Goal: Task Accomplishment & Management: Manage account settings

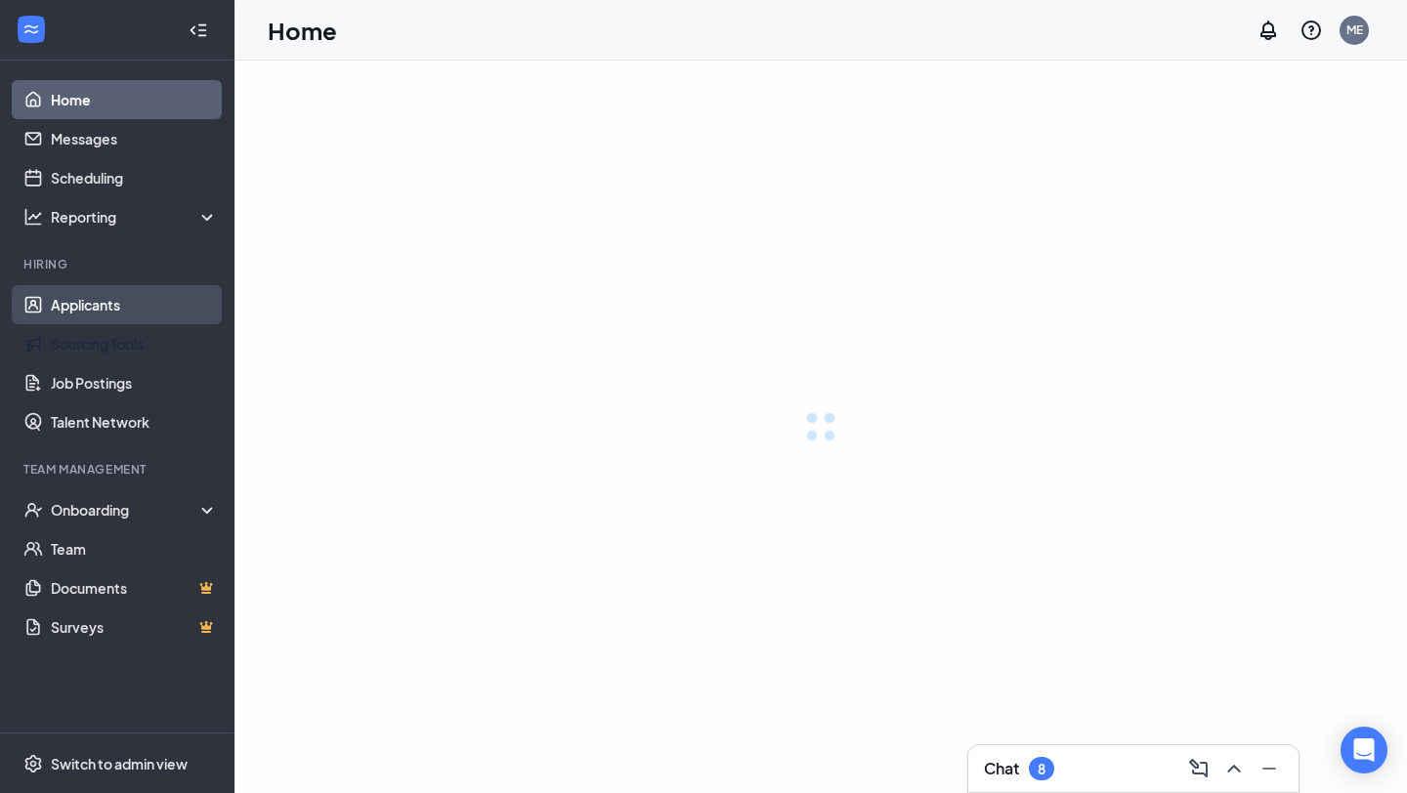
click at [117, 300] on link "Applicants" at bounding box center [134, 304] width 167 height 39
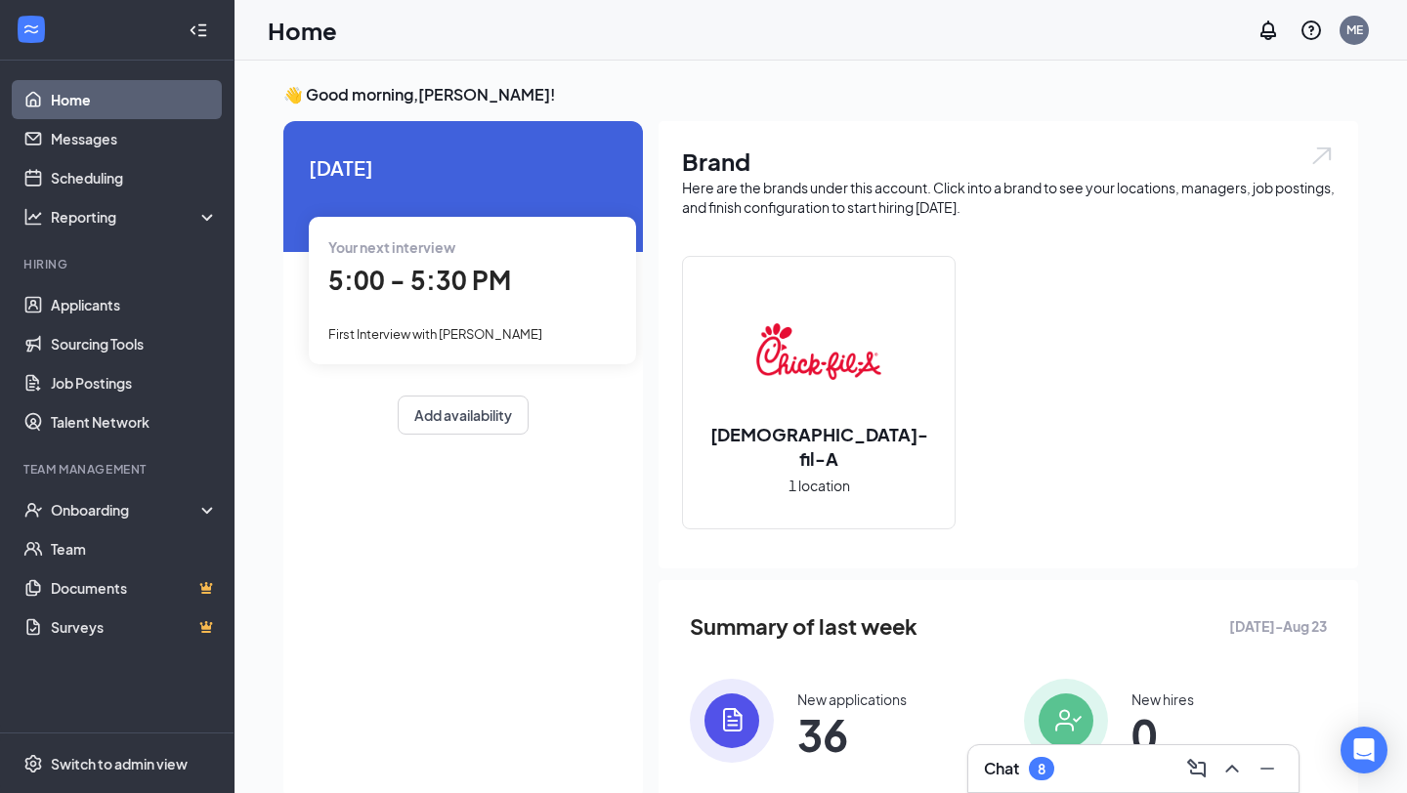
click at [482, 313] on div "Your next interview 5:00 - 5:30 PM First Interview with [PERSON_NAME]" at bounding box center [472, 290] width 327 height 147
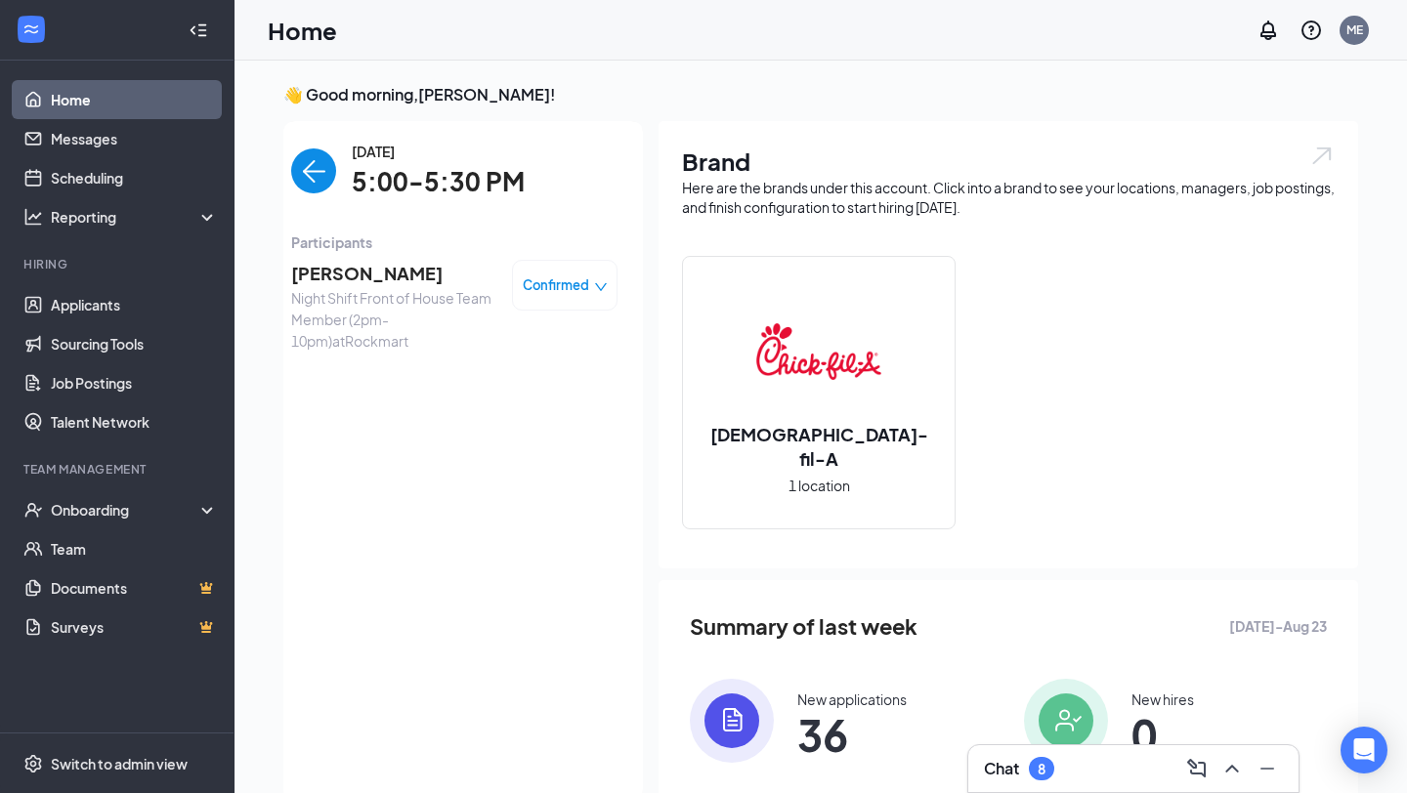
scroll to position [8, 0]
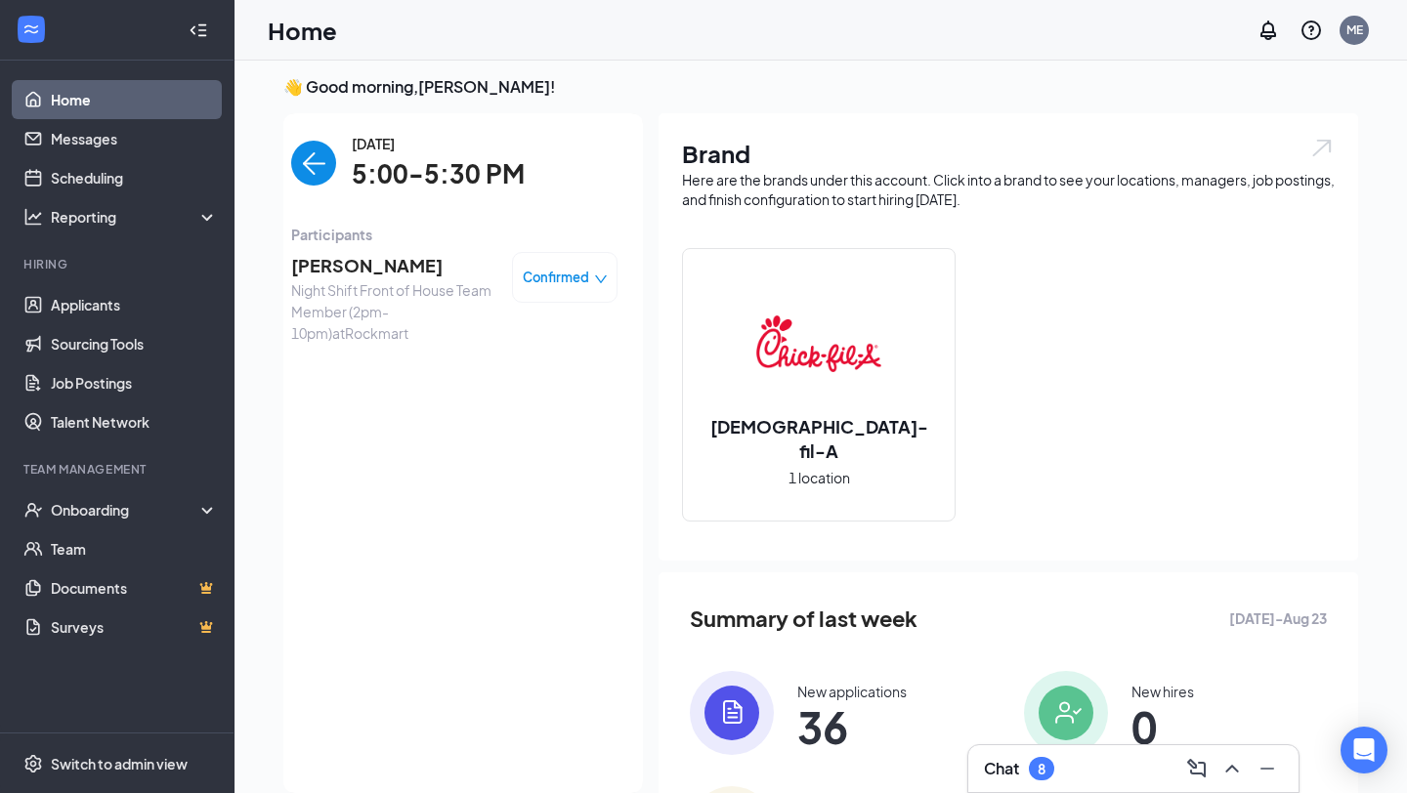
click at [362, 267] on span "[PERSON_NAME]" at bounding box center [393, 265] width 205 height 27
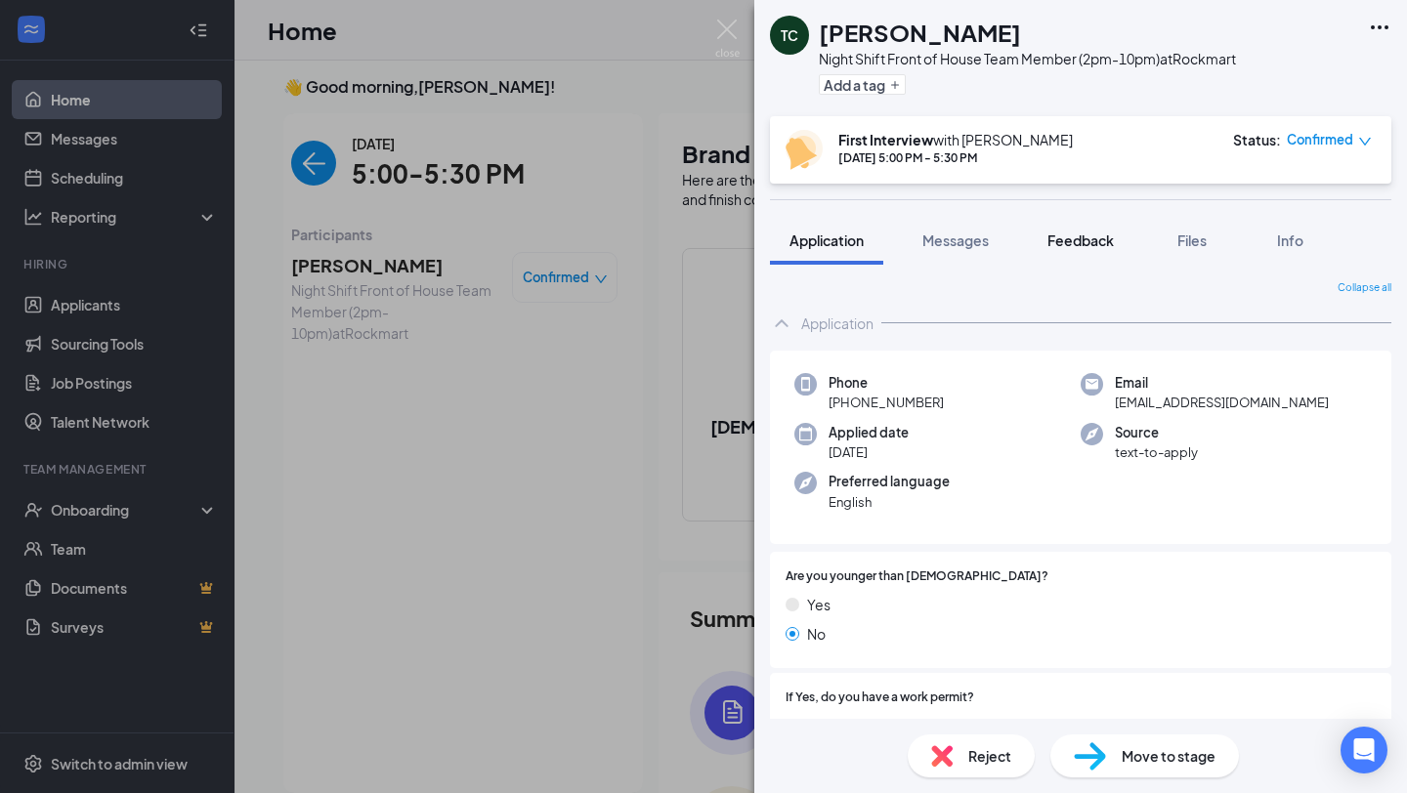
click at [1072, 249] on div "Feedback" at bounding box center [1080, 241] width 66 height 20
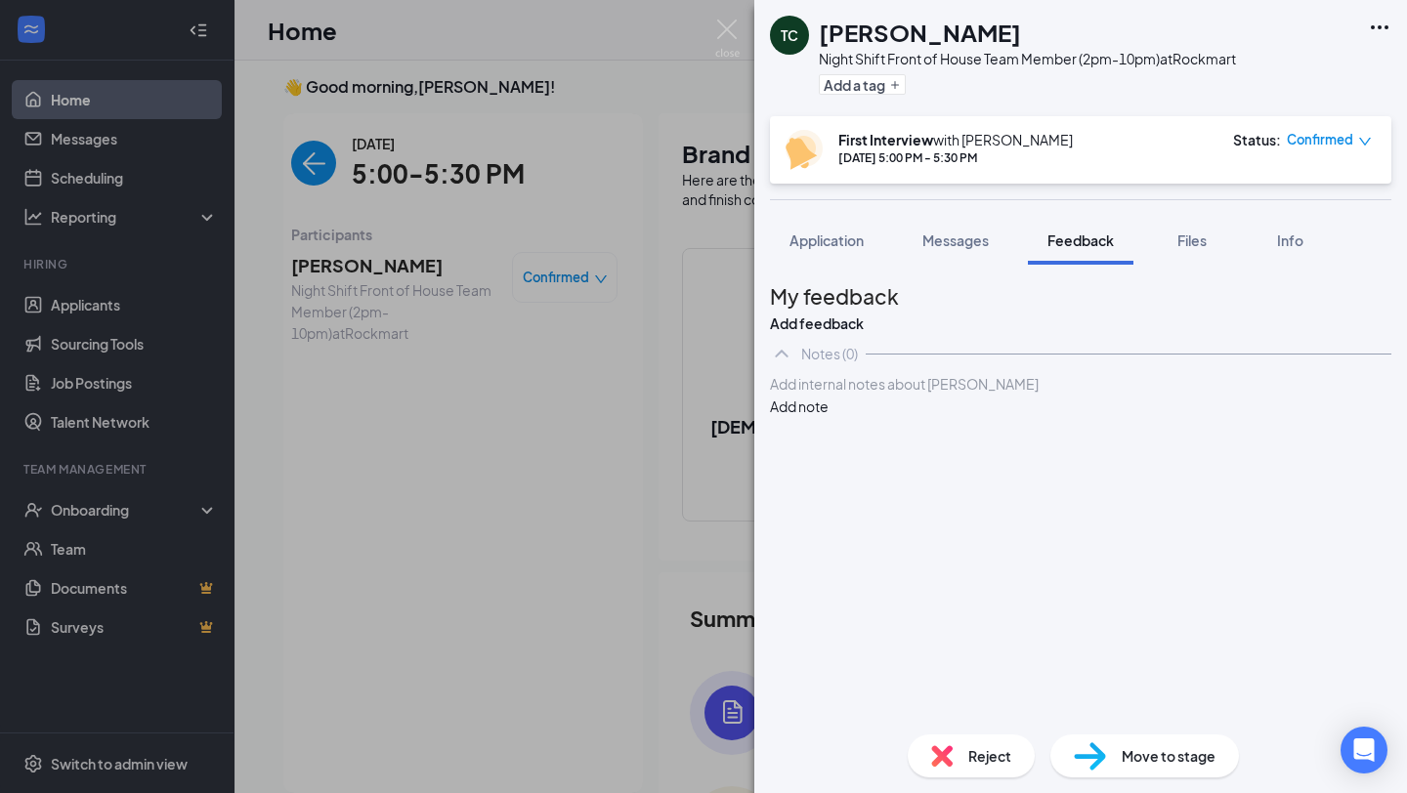
click at [976, 395] on div at bounding box center [1080, 384] width 619 height 21
click at [1047, 395] on div "2nd job works at [GEOGRAPHIC_DATA]" at bounding box center [1080, 384] width 619 height 21
click at [1027, 436] on div "[DATE]: Unavailable" at bounding box center [1080, 425] width 619 height 21
click at [811, 393] on span "2nd job works at [GEOGRAPHIC_DATA]" at bounding box center [894, 384] width 247 height 18
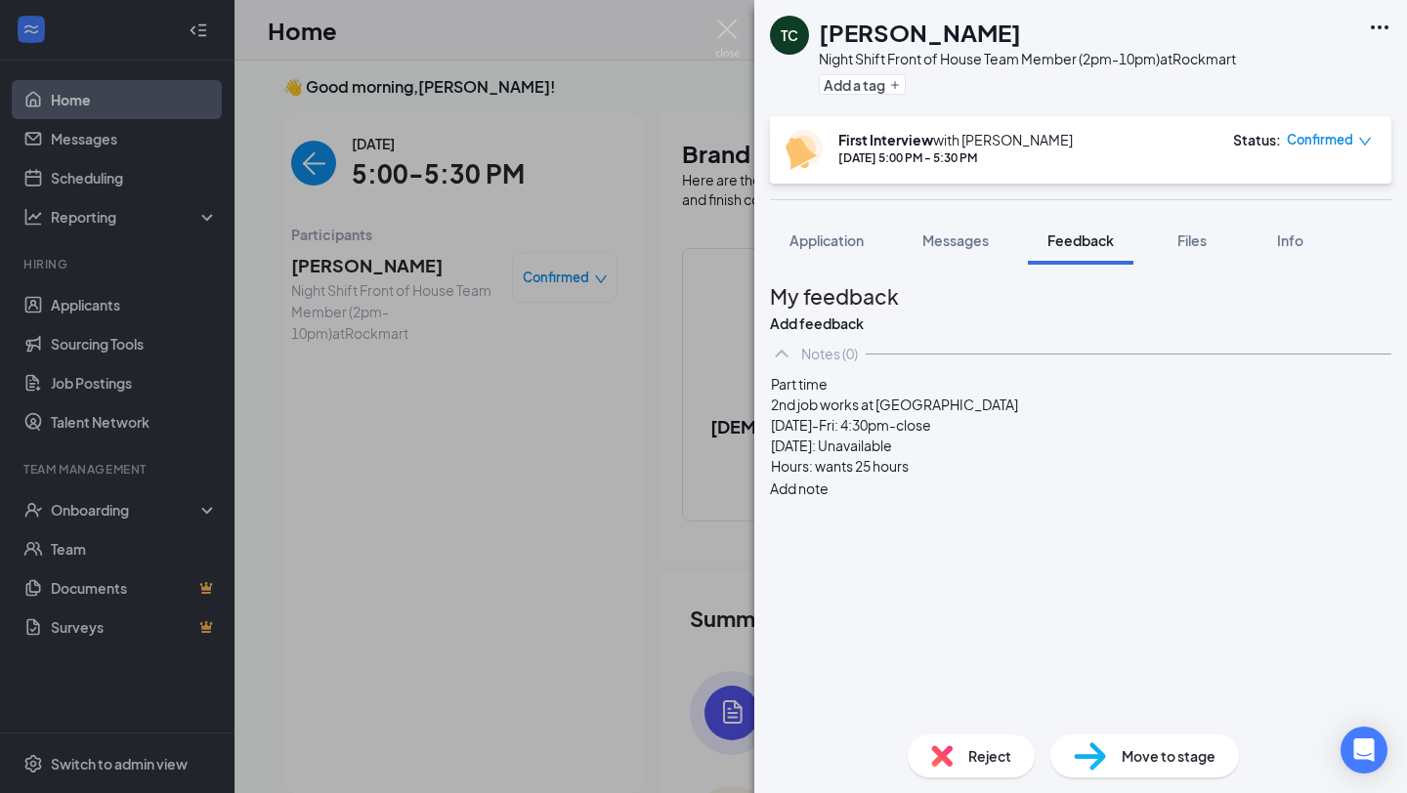
click at [969, 477] on div "Hours: wants 25 hours" at bounding box center [1080, 466] width 619 height 21
click at [829, 519] on button "Add note" at bounding box center [799, 529] width 59 height 21
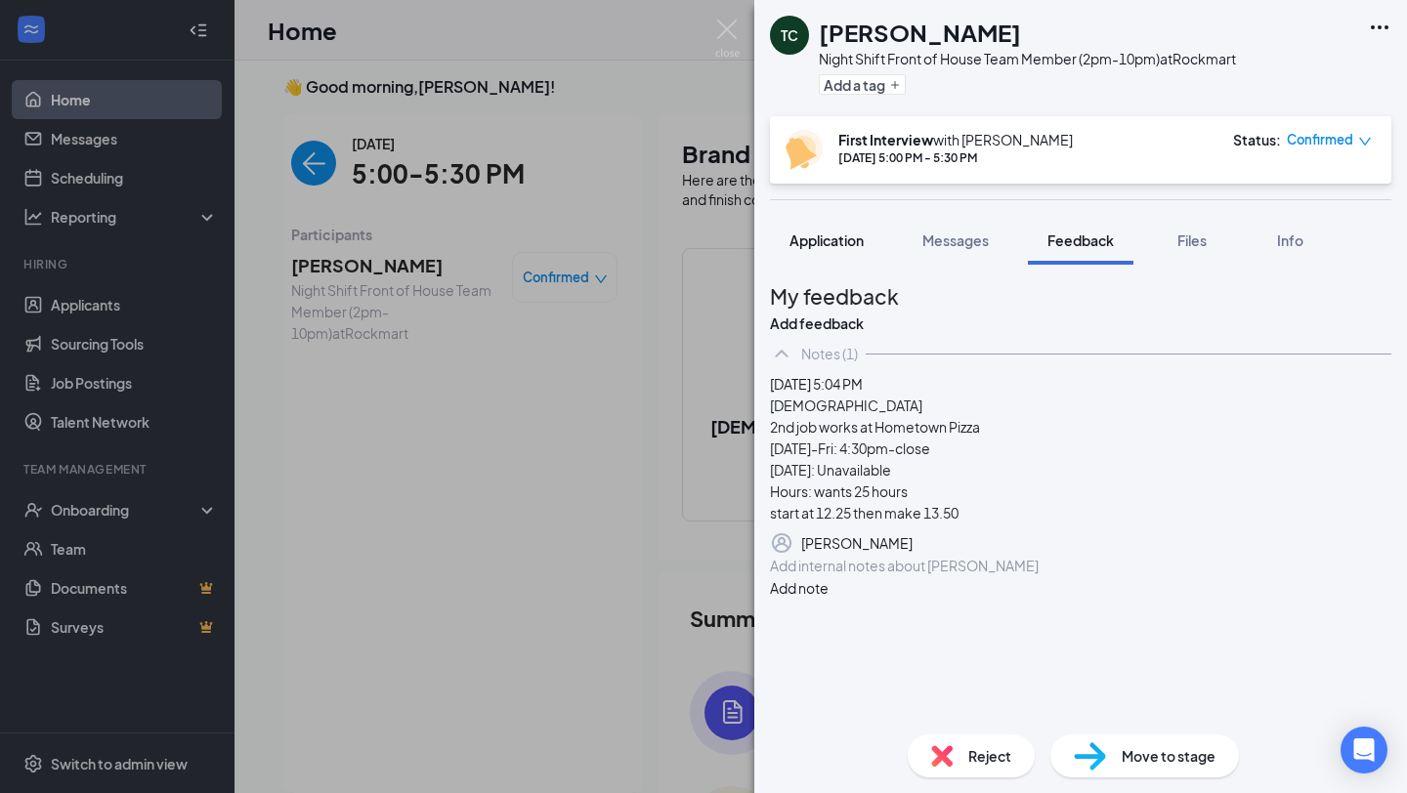
click at [854, 236] on span "Application" at bounding box center [826, 241] width 74 height 18
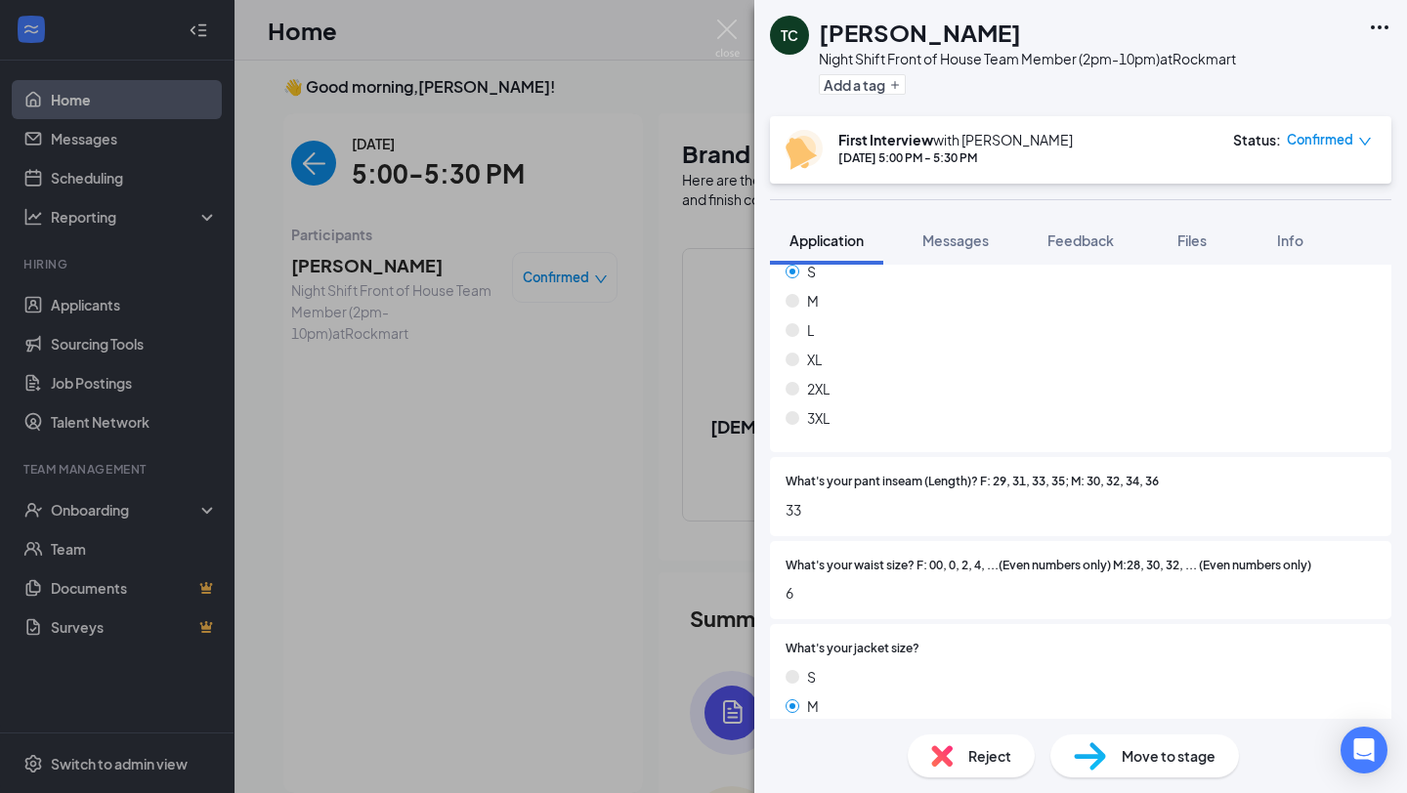
scroll to position [4036, 0]
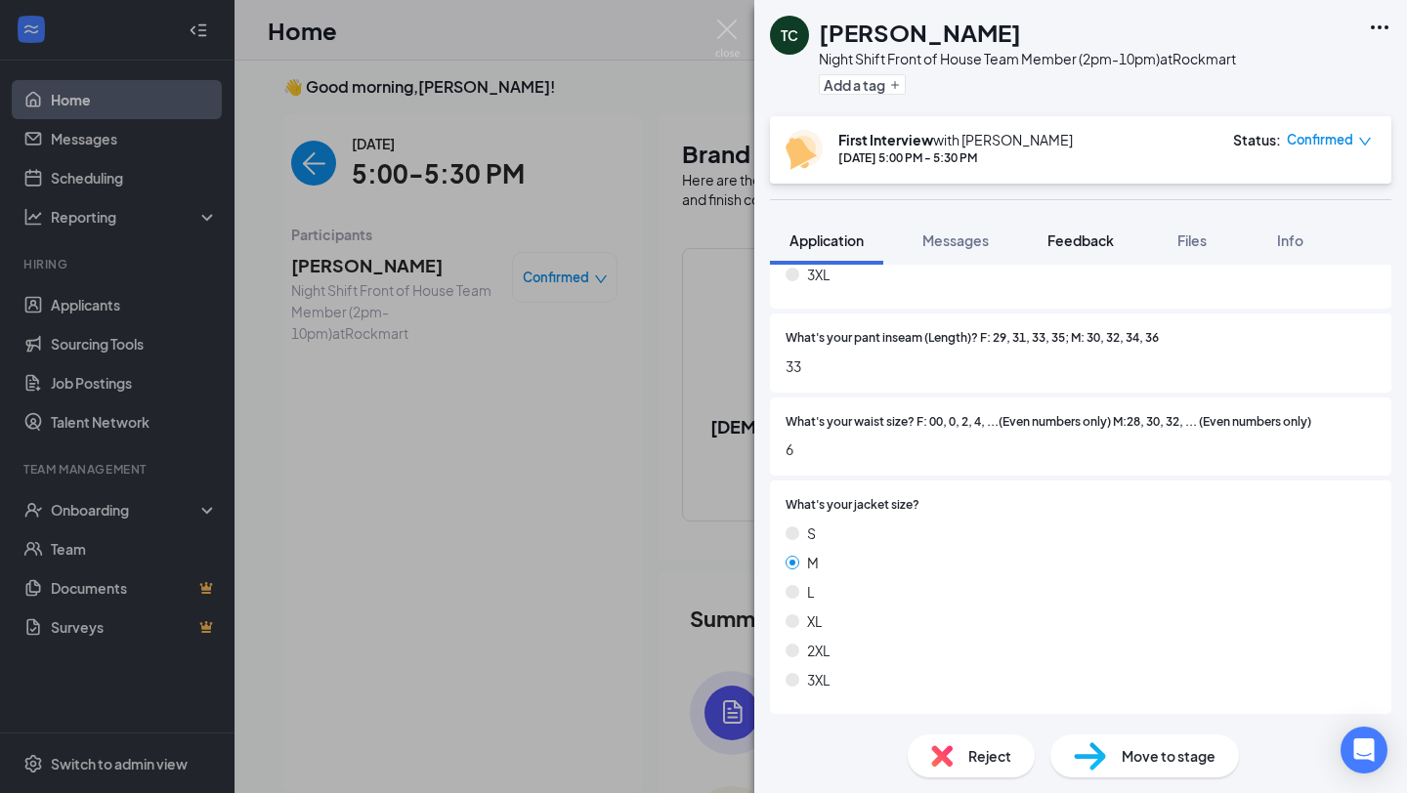
click at [1067, 243] on span "Feedback" at bounding box center [1080, 241] width 66 height 18
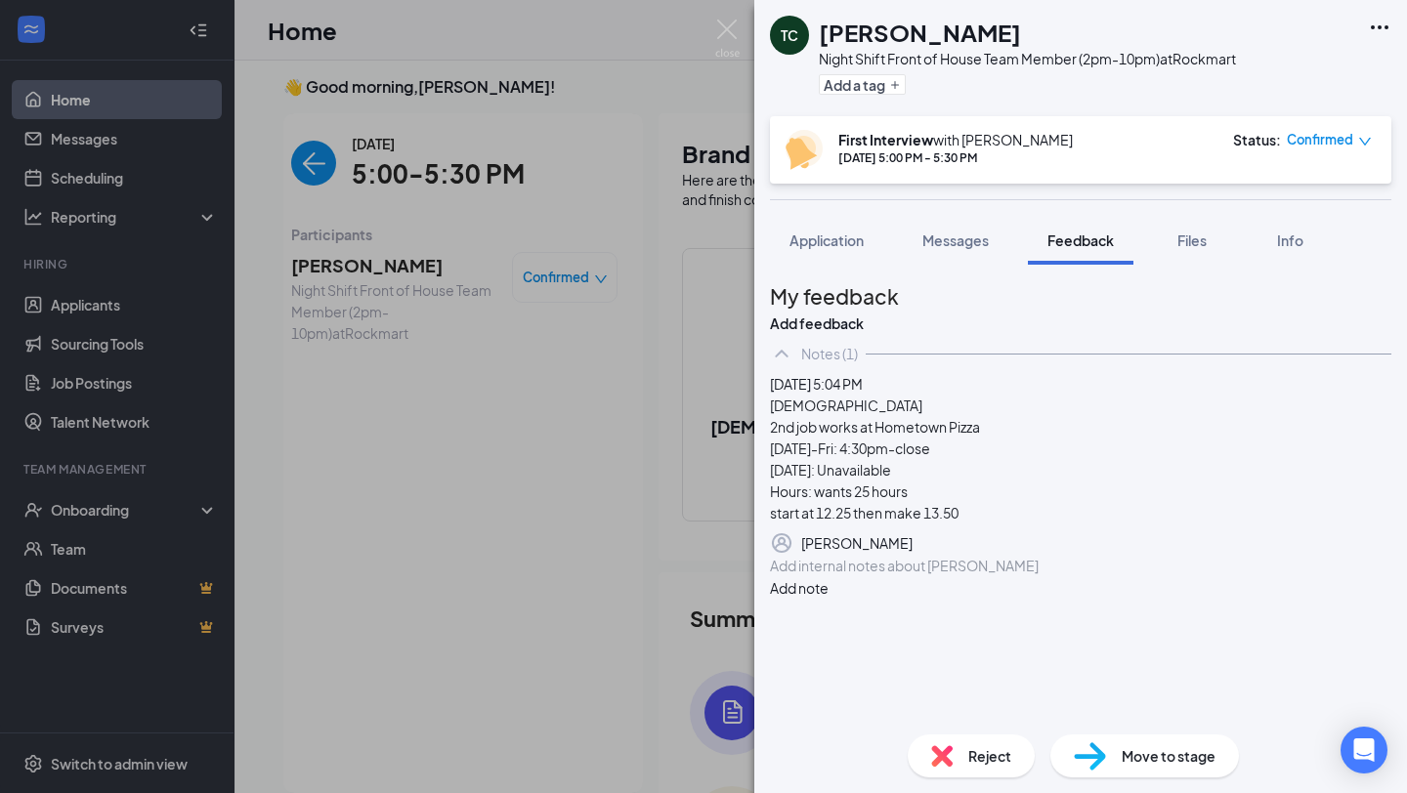
click at [1391, 543] on icon "Pen" at bounding box center [1391, 543] width 0 height 0
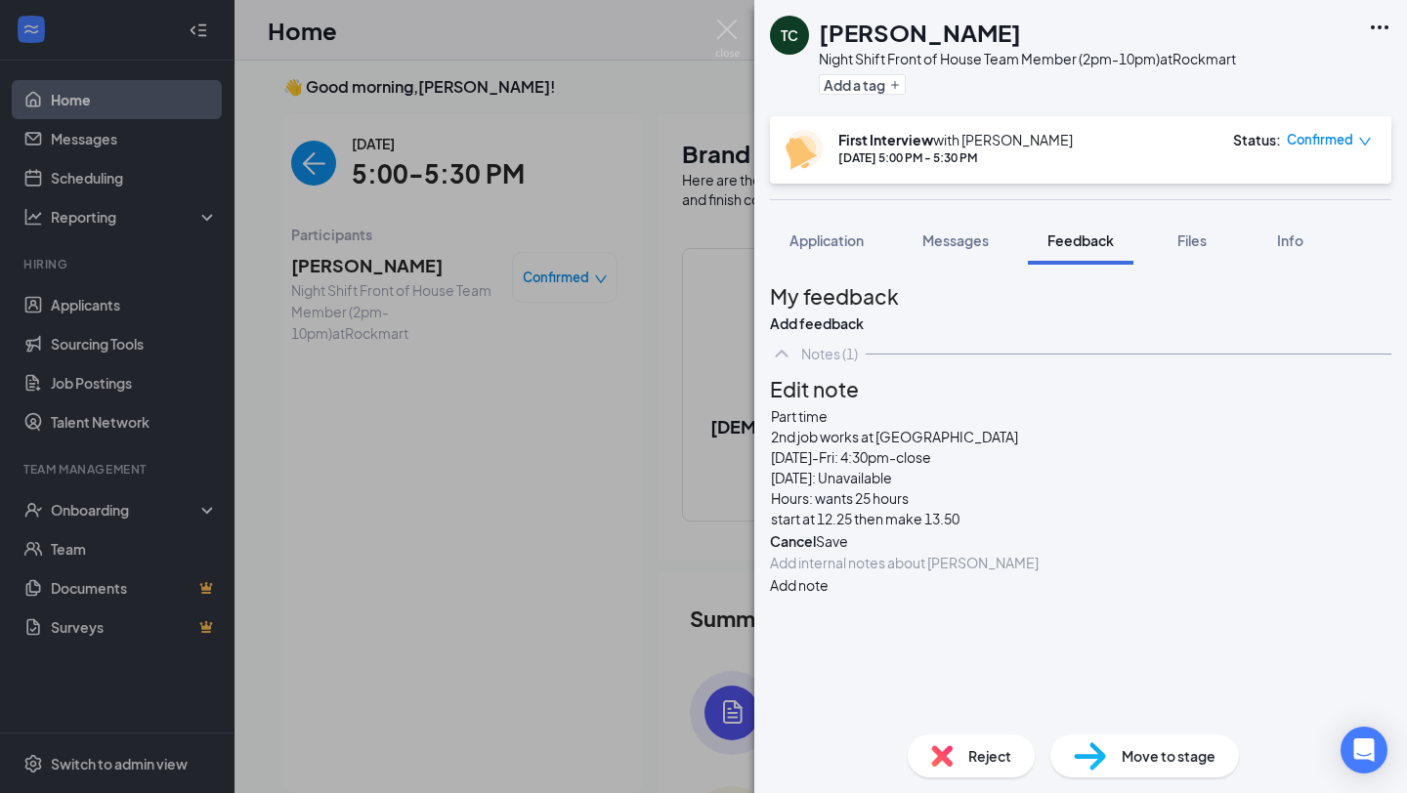
click at [873, 466] on span "[DATE]-Fri: 4:30pm-close" at bounding box center [851, 457] width 160 height 18
click at [1018, 468] on div "Mondaywed,thur, Fri: 4:30pm-close" at bounding box center [894, 458] width 247 height 21
click at [926, 466] on span "Mondaywed,thur, Fri: 4:30pm-close" at bounding box center [885, 457] width 228 height 18
click at [1018, 468] on div "[DATE],wed Fri: 4:30pm-close" at bounding box center [894, 458] width 247 height 21
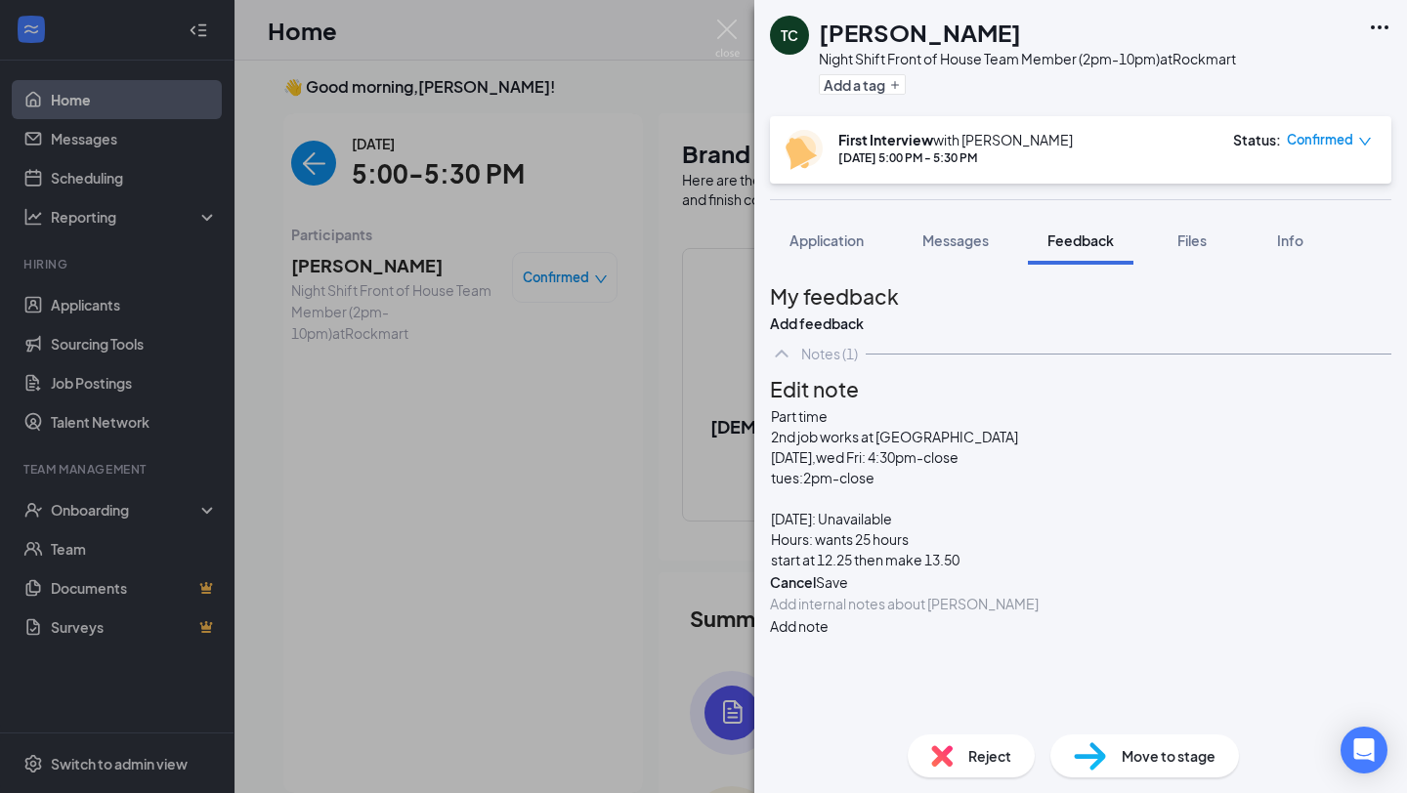
scroll to position [25, 0]
click at [898, 466] on span "[DATE],wed Fri: 4:30pm-close" at bounding box center [865, 457] width 188 height 18
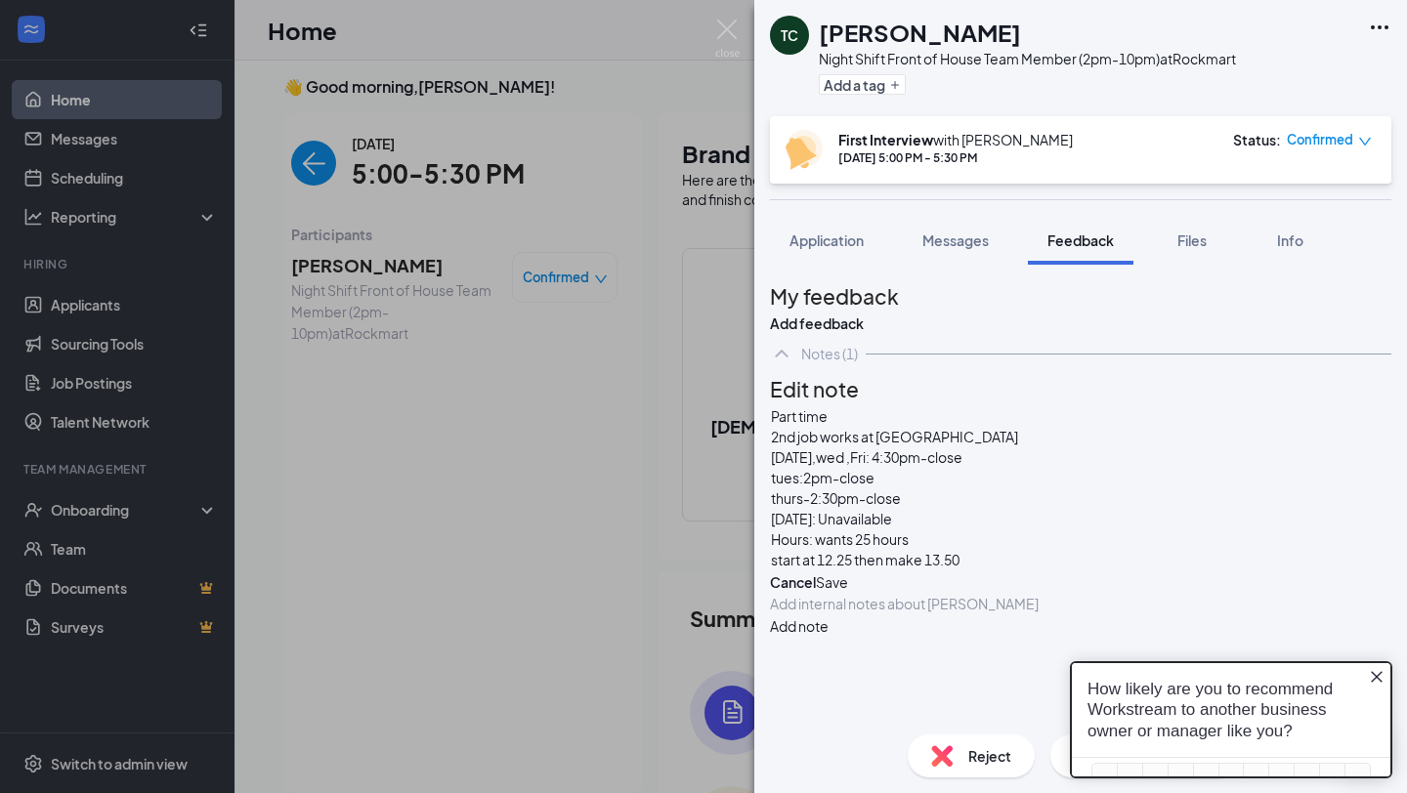
scroll to position [0, 0]
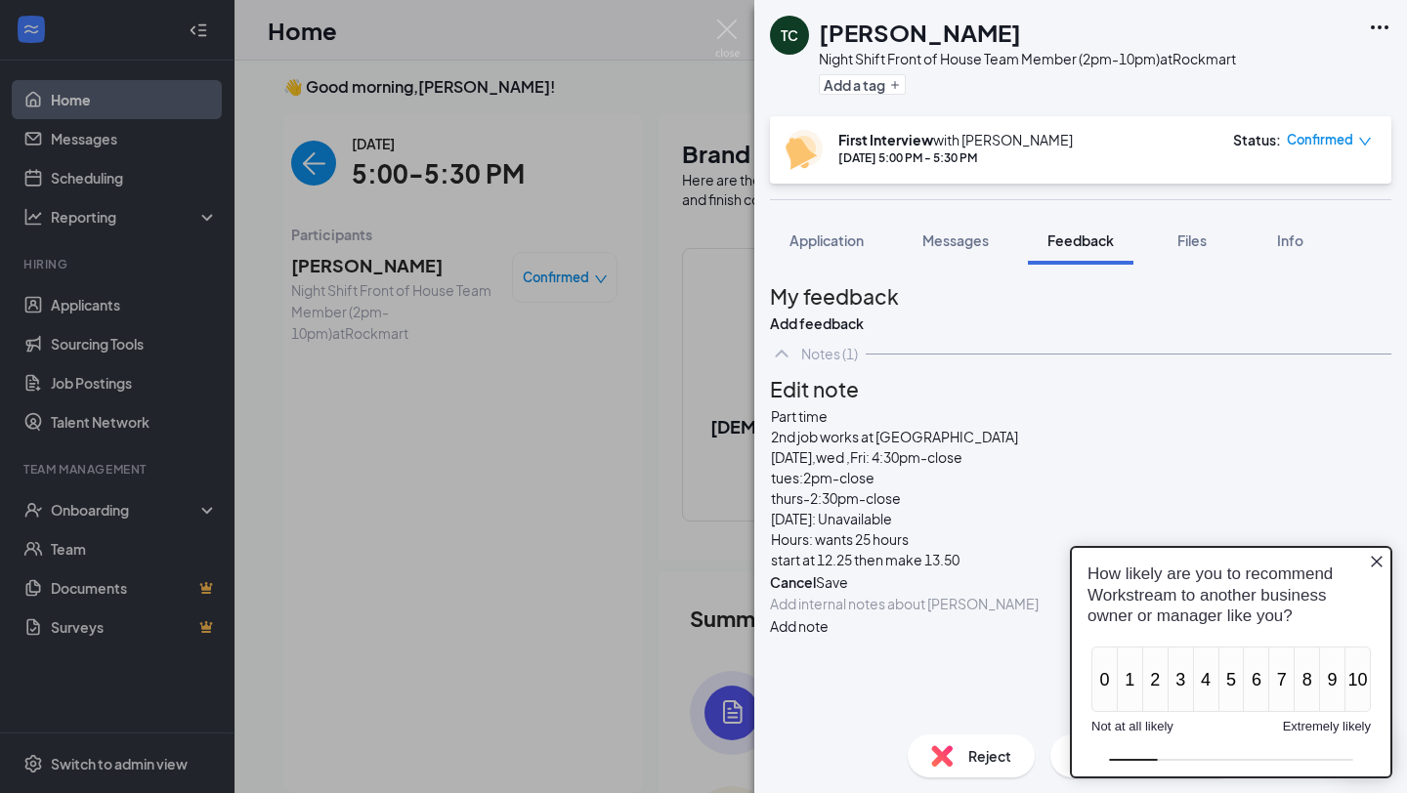
click at [1383, 561] on icon "Close button" at bounding box center [1377, 562] width 16 height 16
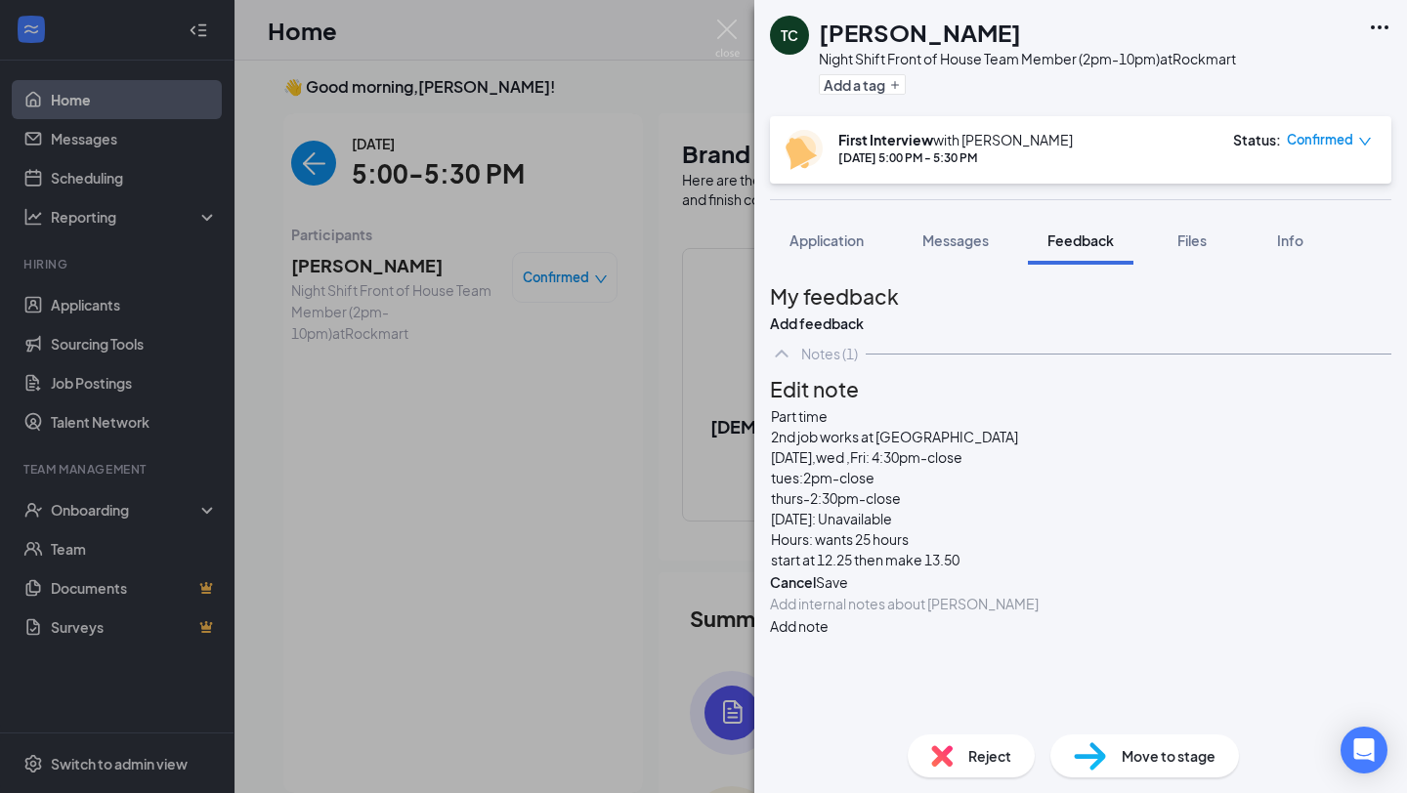
click at [848, 593] on button "Save" at bounding box center [832, 582] width 32 height 21
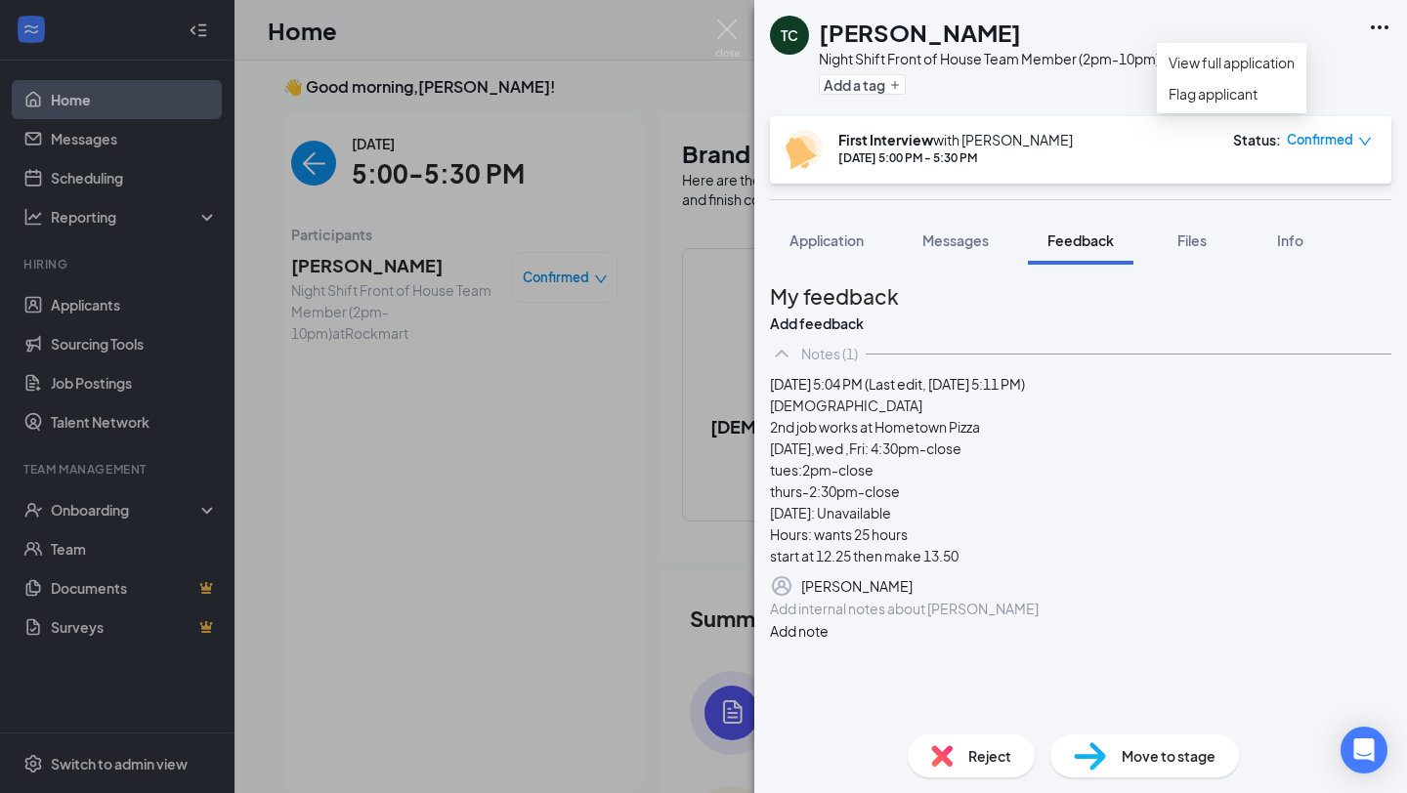
click at [1379, 28] on icon "Ellipses" at bounding box center [1380, 27] width 18 height 4
click at [566, 321] on div "TC [PERSON_NAME] Night Shift Front of House Team Member (2pm-10pm) at [GEOGRAPH…" at bounding box center [703, 396] width 1407 height 793
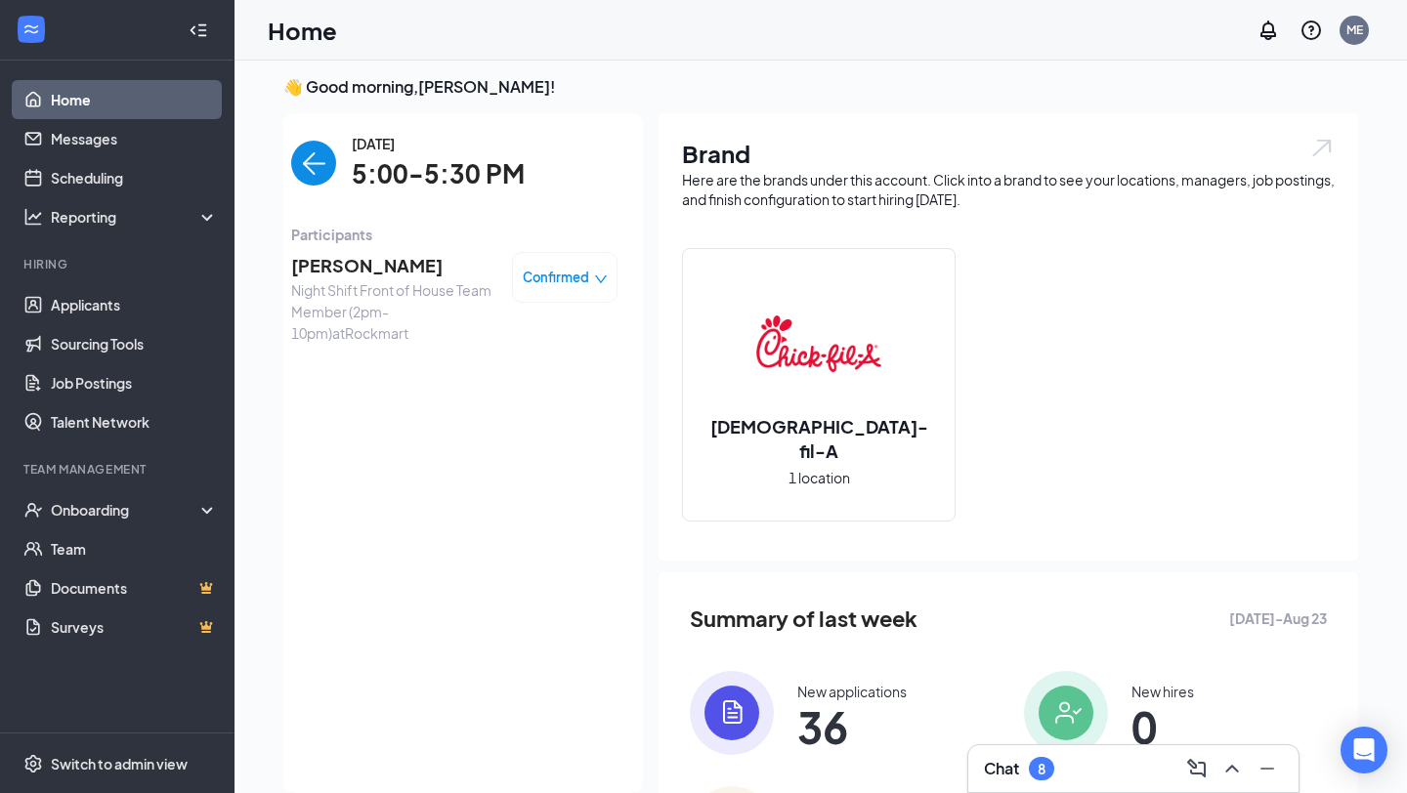
click at [359, 271] on span "[PERSON_NAME]" at bounding box center [393, 265] width 205 height 27
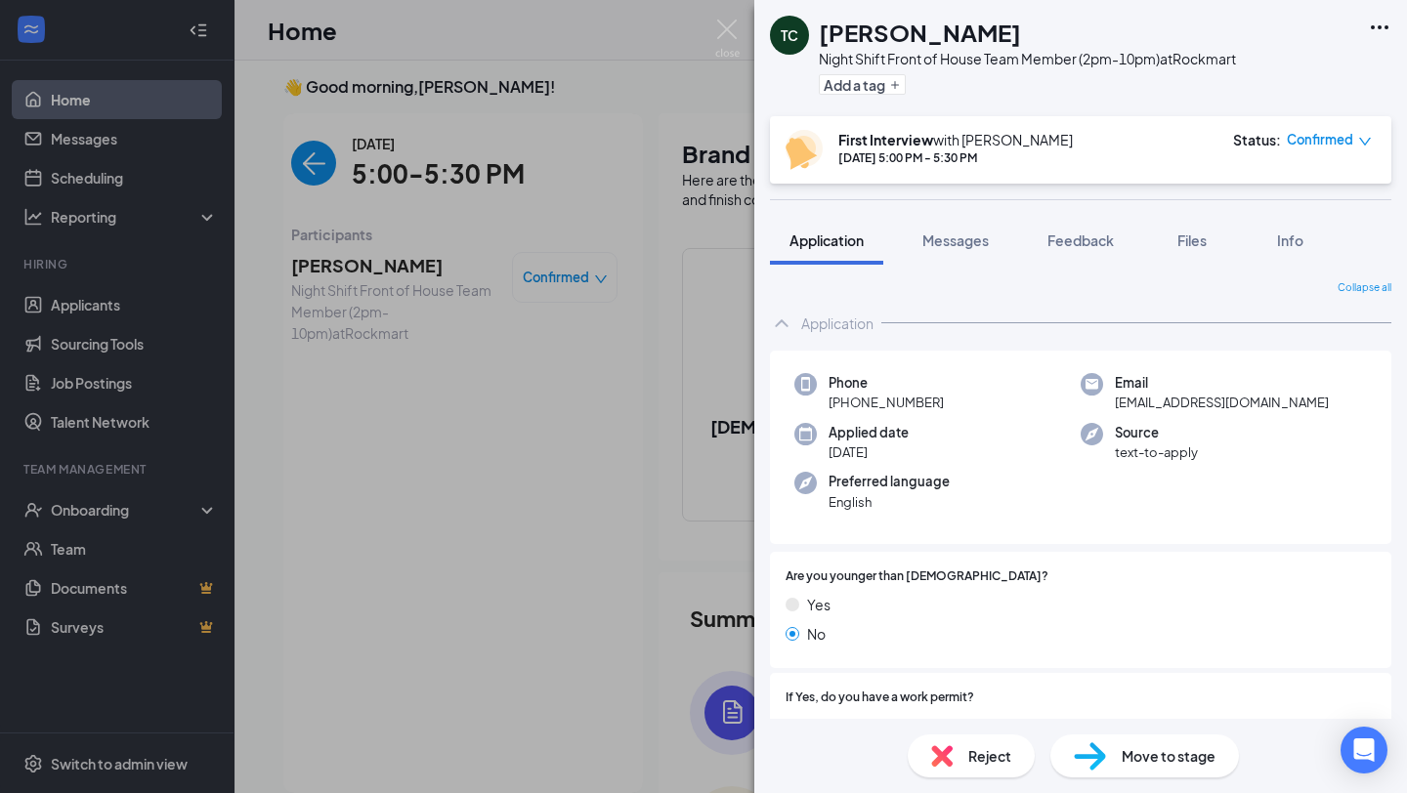
click at [1385, 23] on icon "Ellipses" at bounding box center [1379, 27] width 23 height 23
click at [1135, 755] on span "Move to stage" at bounding box center [1169, 756] width 94 height 21
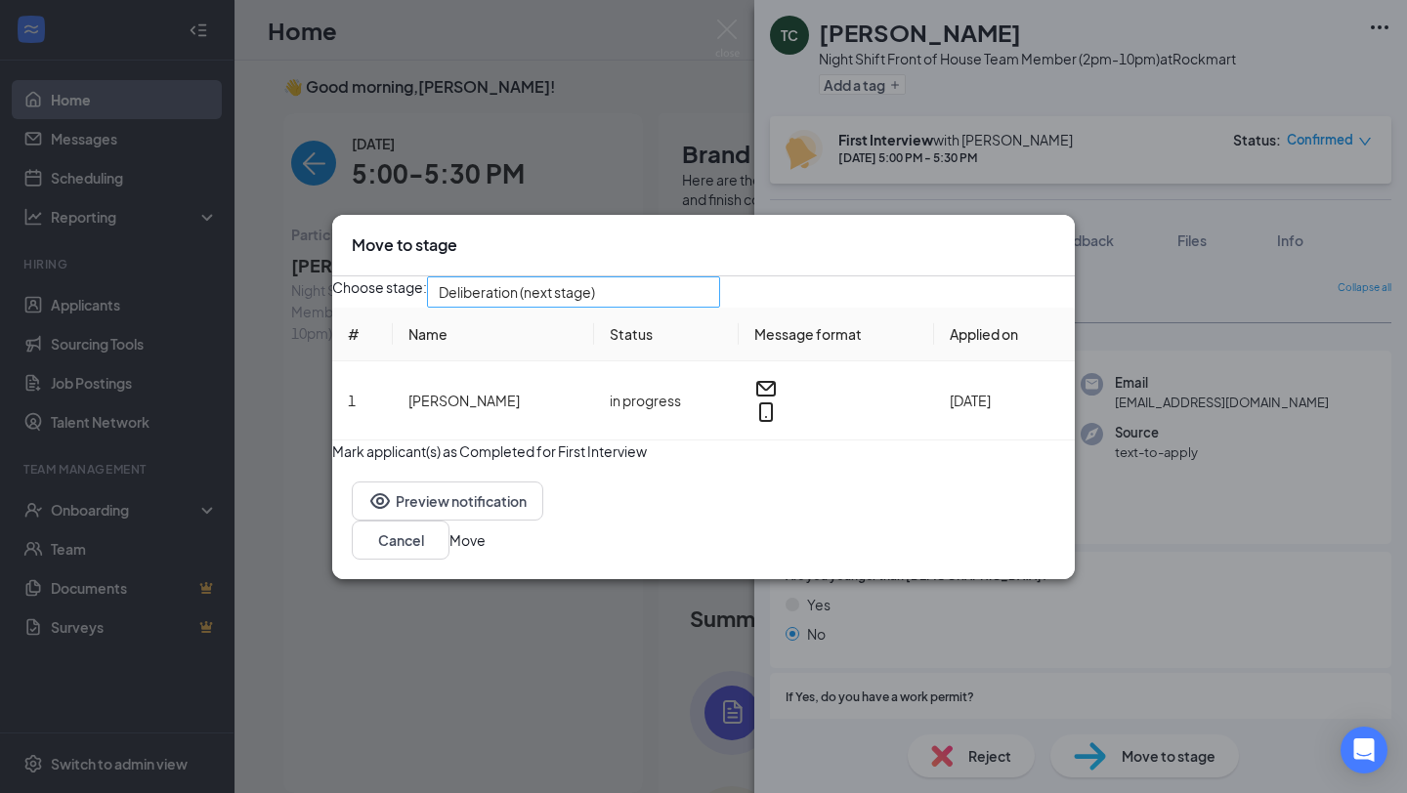
click at [638, 294] on span "Deliberation (next stage)" at bounding box center [565, 303] width 252 height 53
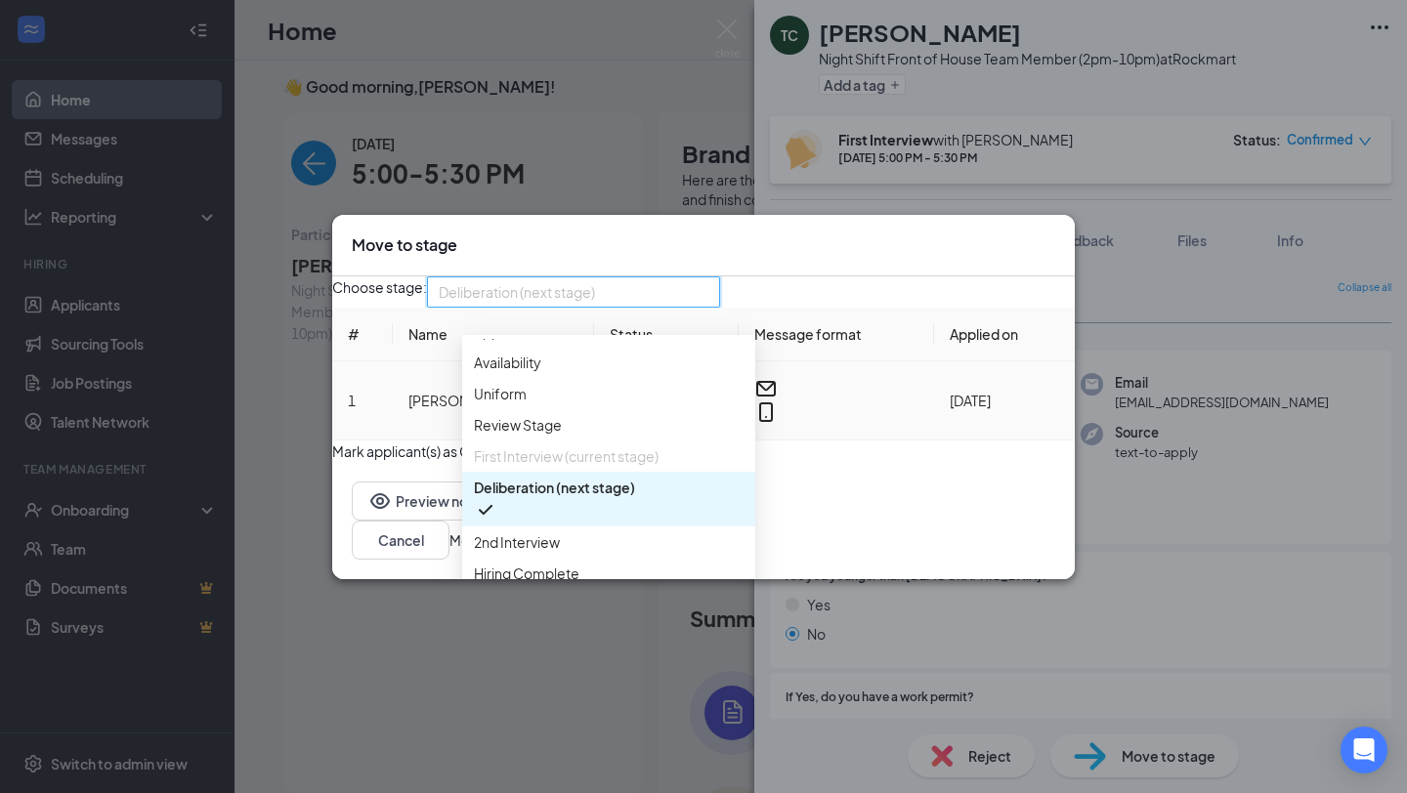
scroll to position [111, 0]
click at [555, 563] on span "Hiring Complete" at bounding box center [527, 573] width 106 height 21
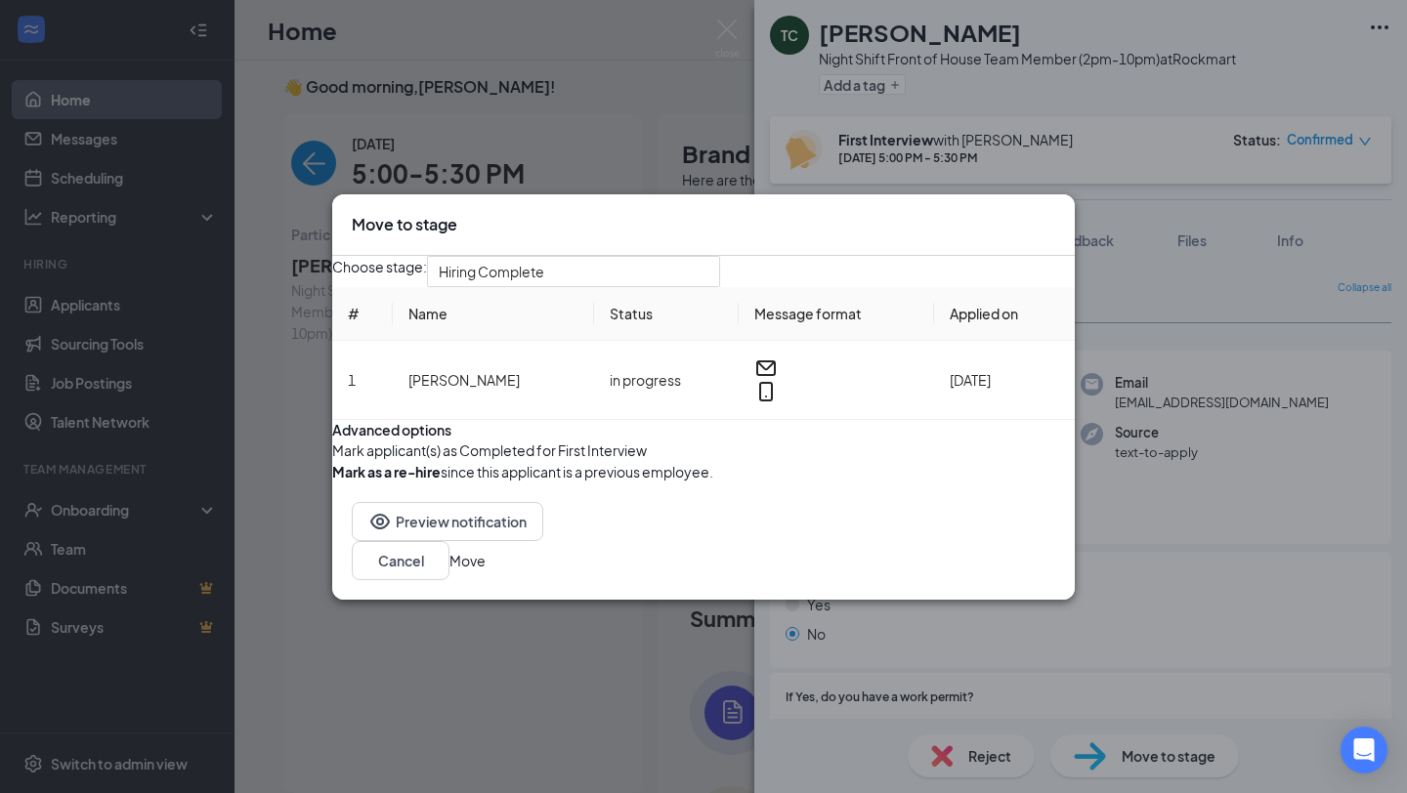
click at [332, 461] on button "button" at bounding box center [332, 450] width 0 height 21
click at [486, 572] on button "Move" at bounding box center [467, 560] width 36 height 21
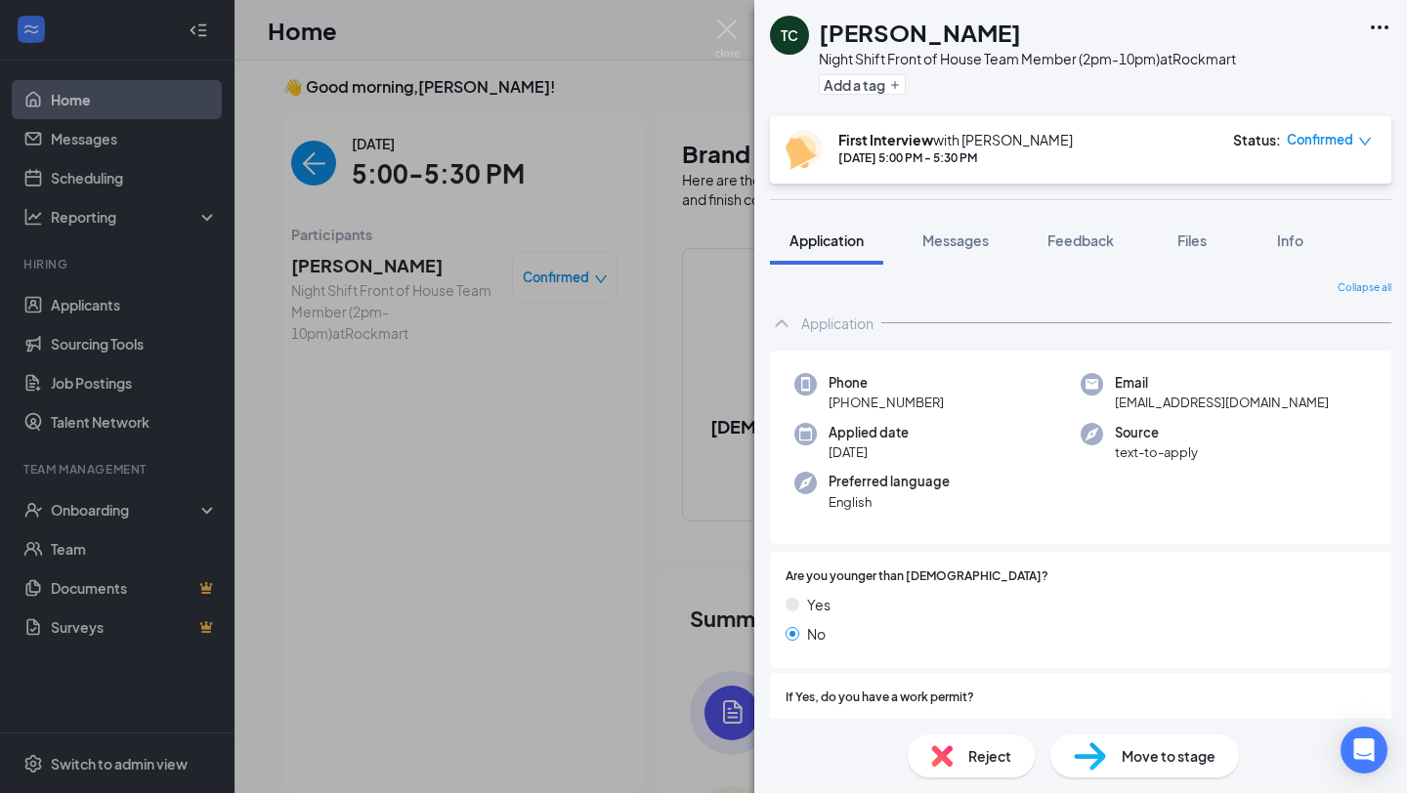
click at [1115, 765] on div "Move to stage" at bounding box center [1144, 756] width 189 height 43
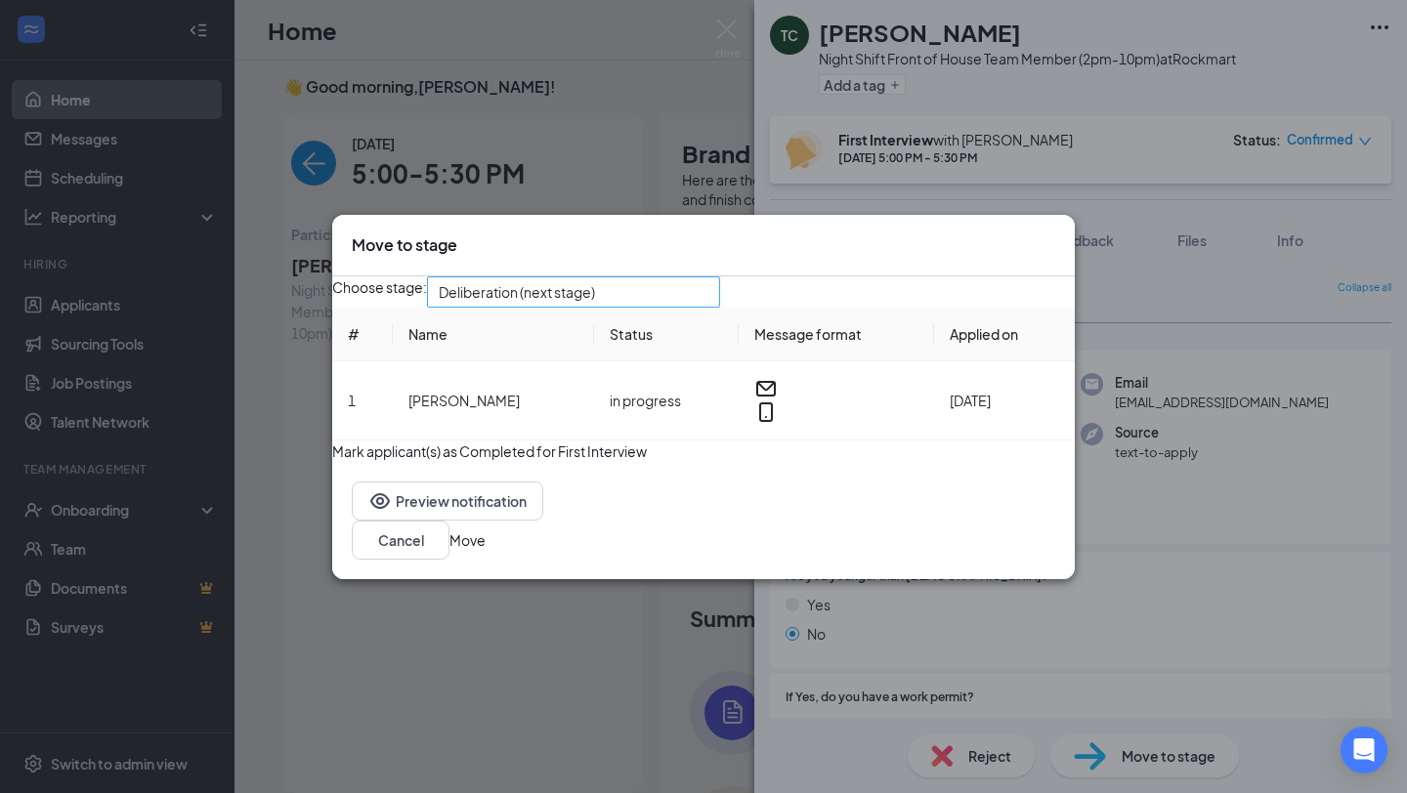
click at [691, 286] on span "Deliberation (next stage)" at bounding box center [565, 303] width 252 height 53
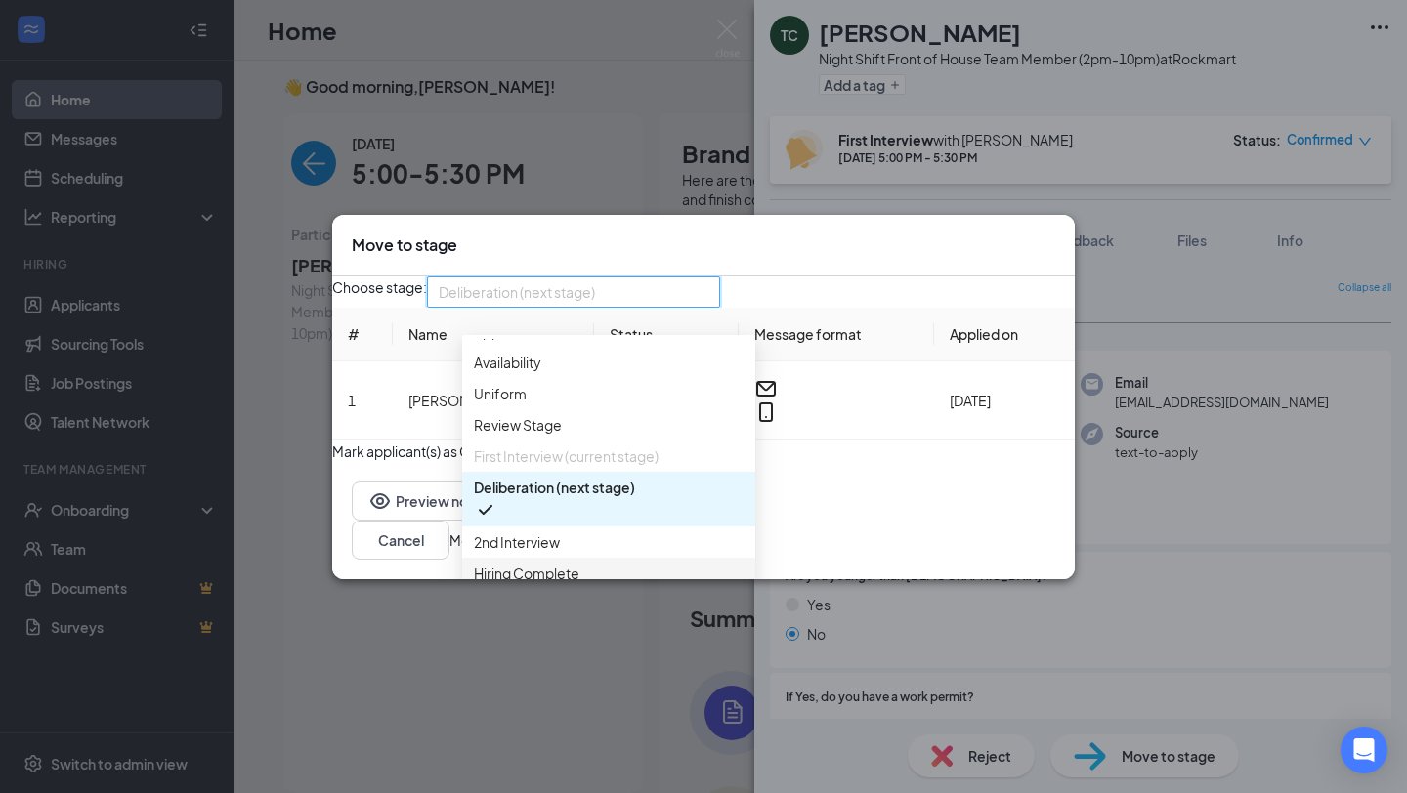
click at [558, 563] on span "Hiring Complete" at bounding box center [527, 573] width 106 height 21
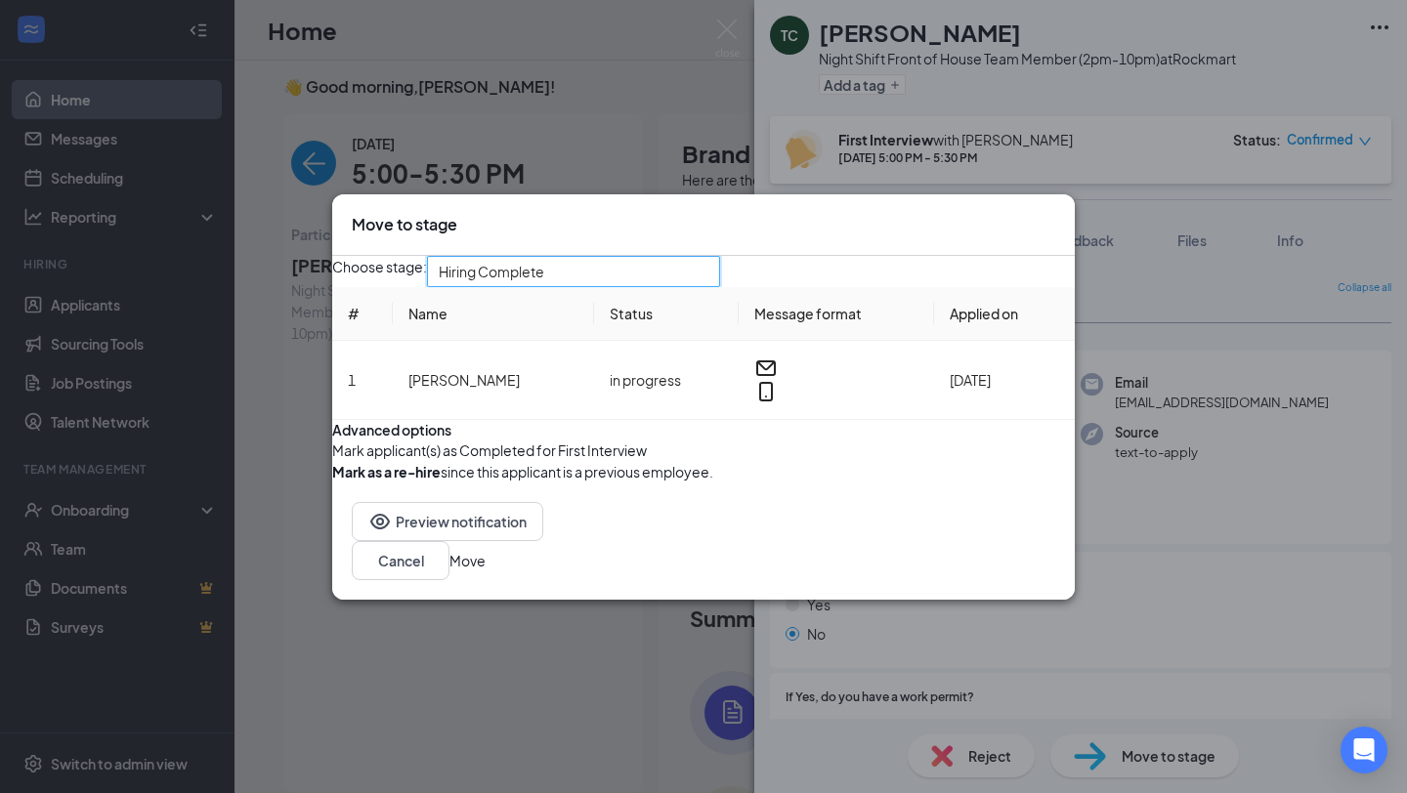
click at [332, 461] on button "button" at bounding box center [332, 450] width 0 height 21
click at [486, 572] on button "Move" at bounding box center [467, 560] width 36 height 21
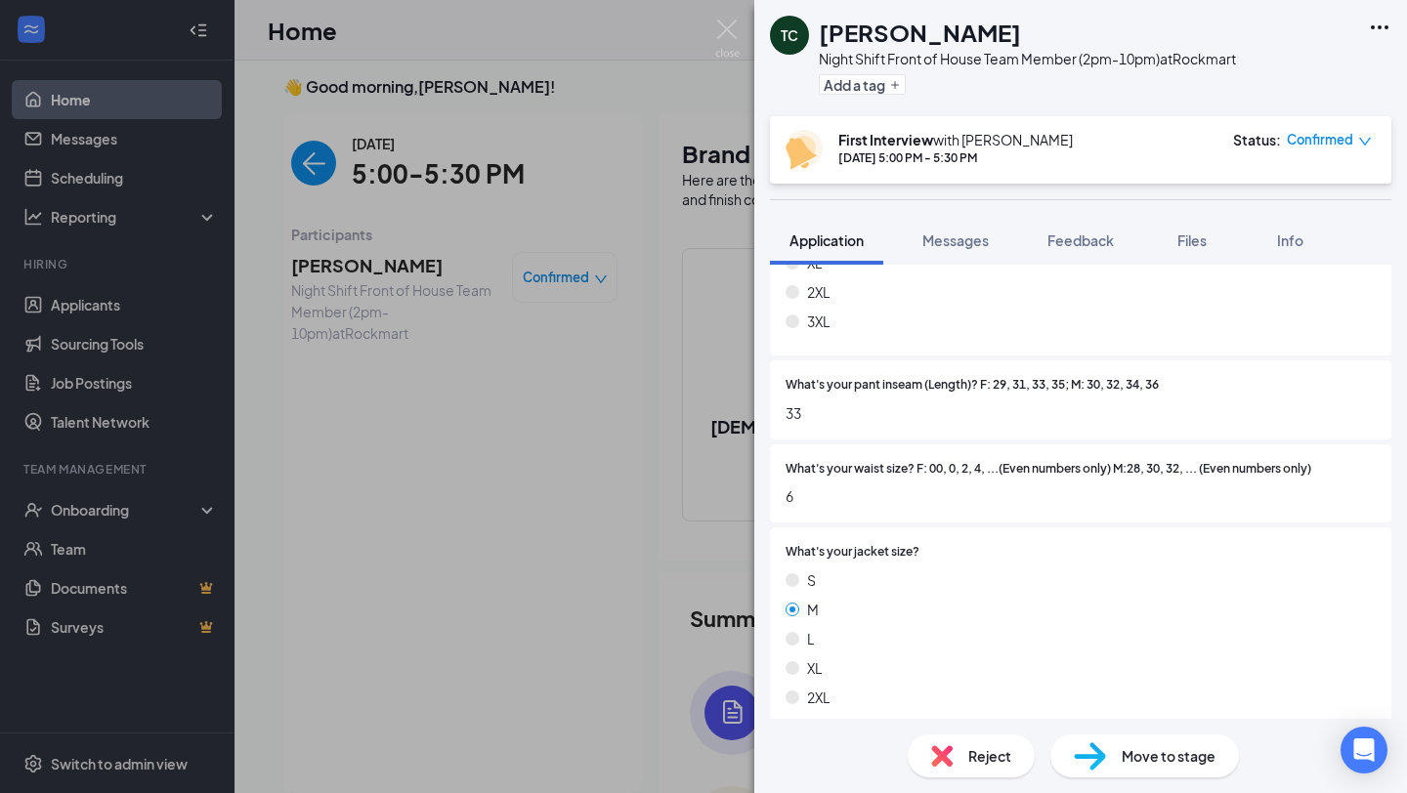
scroll to position [4021, 0]
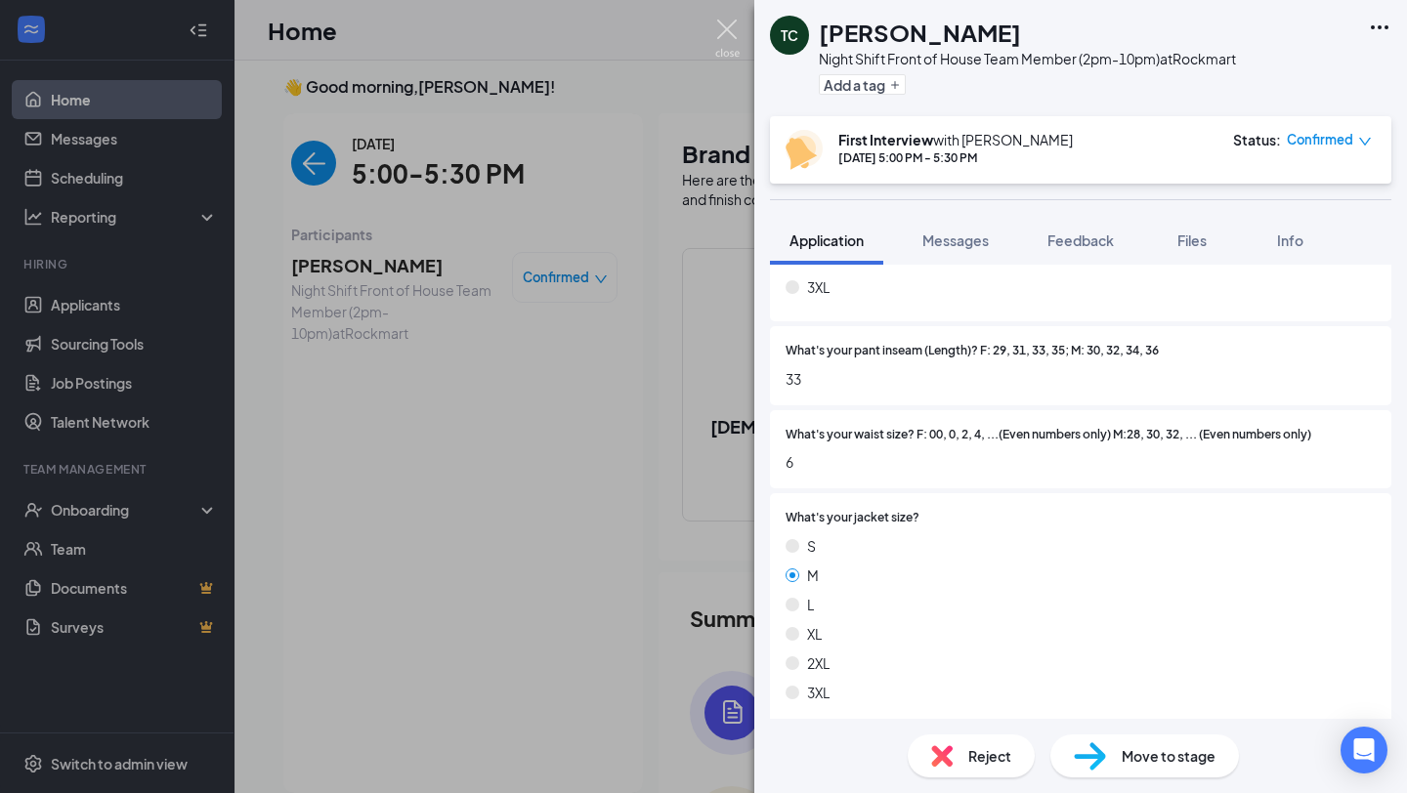
click at [727, 32] on img at bounding box center [727, 39] width 24 height 38
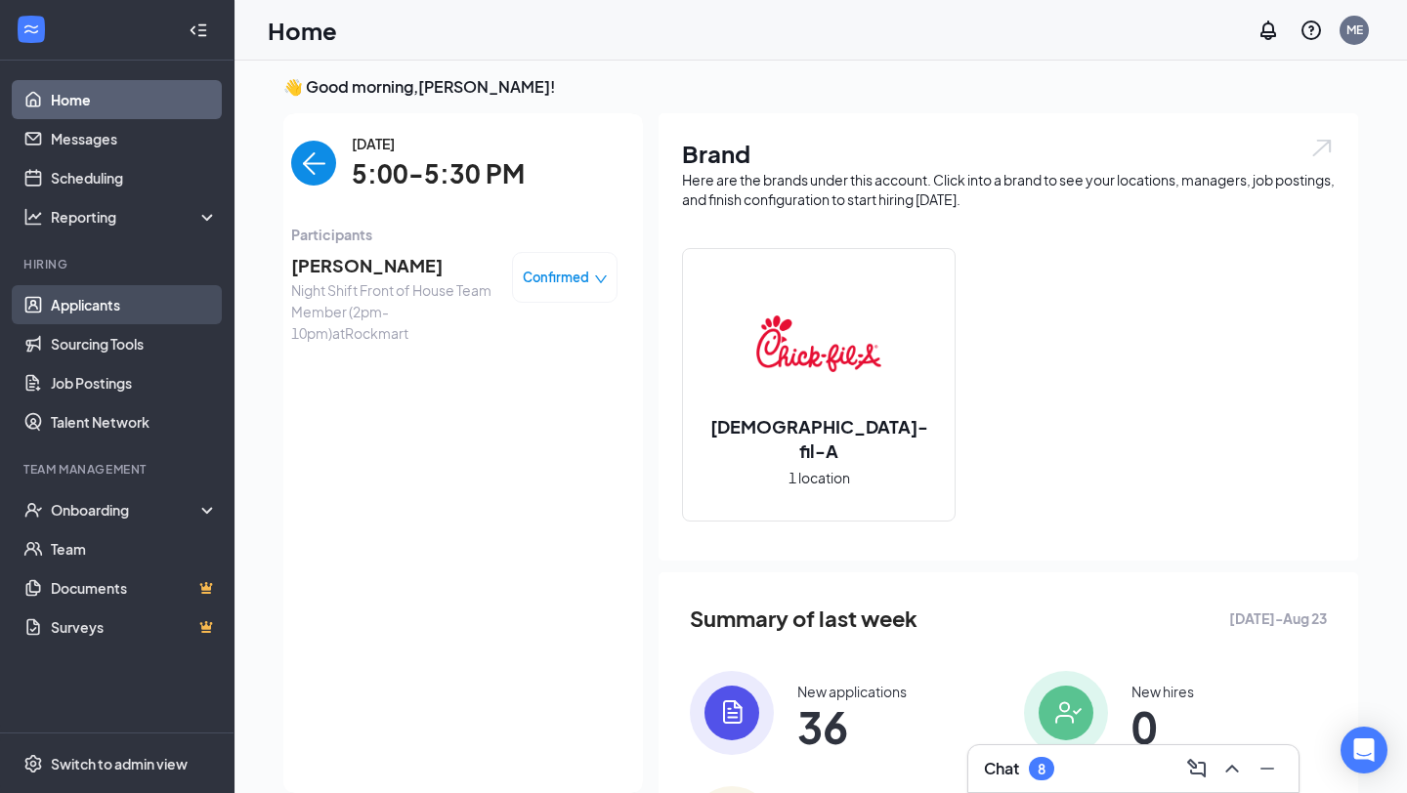
click at [107, 303] on link "Applicants" at bounding box center [134, 304] width 167 height 39
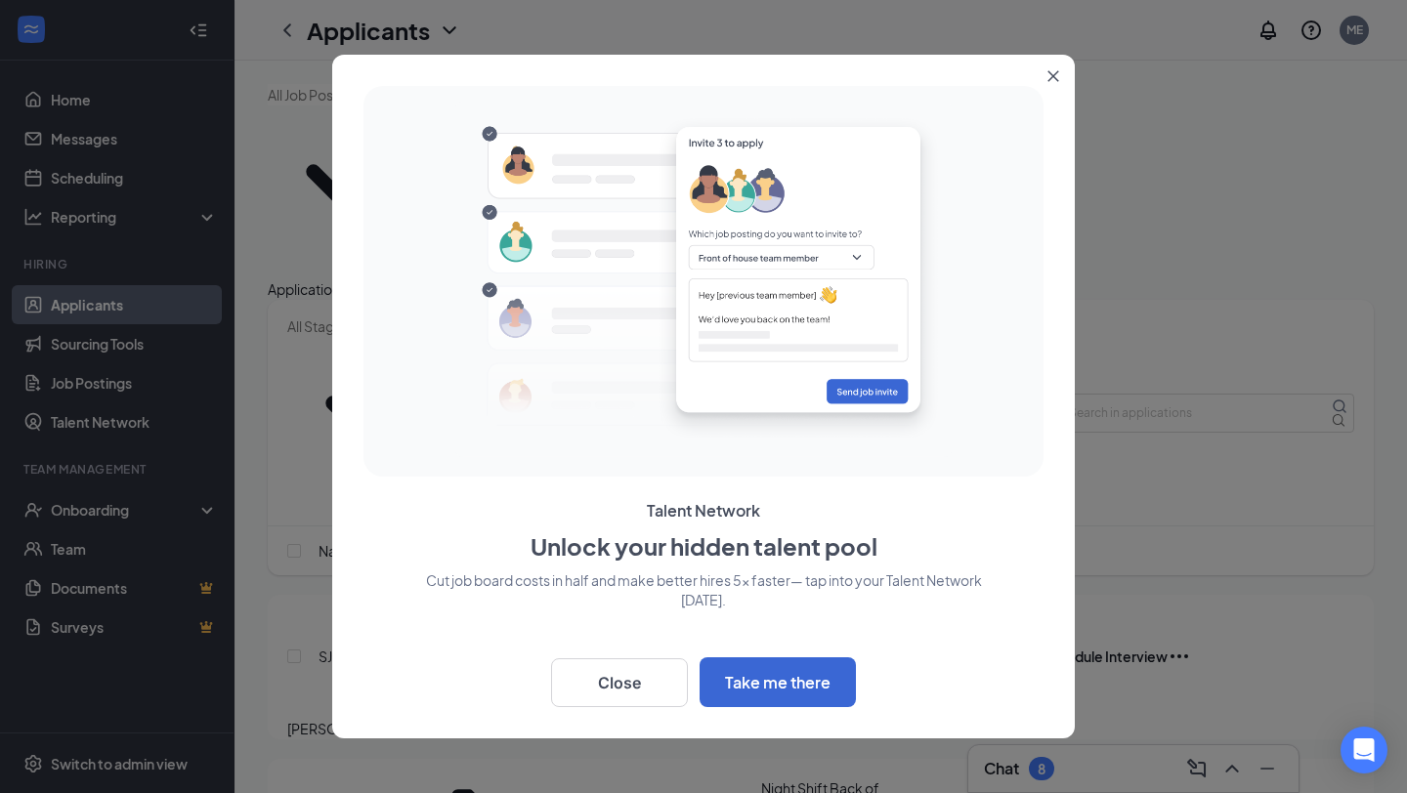
click at [1054, 77] on icon "Close" at bounding box center [1053, 76] width 11 height 11
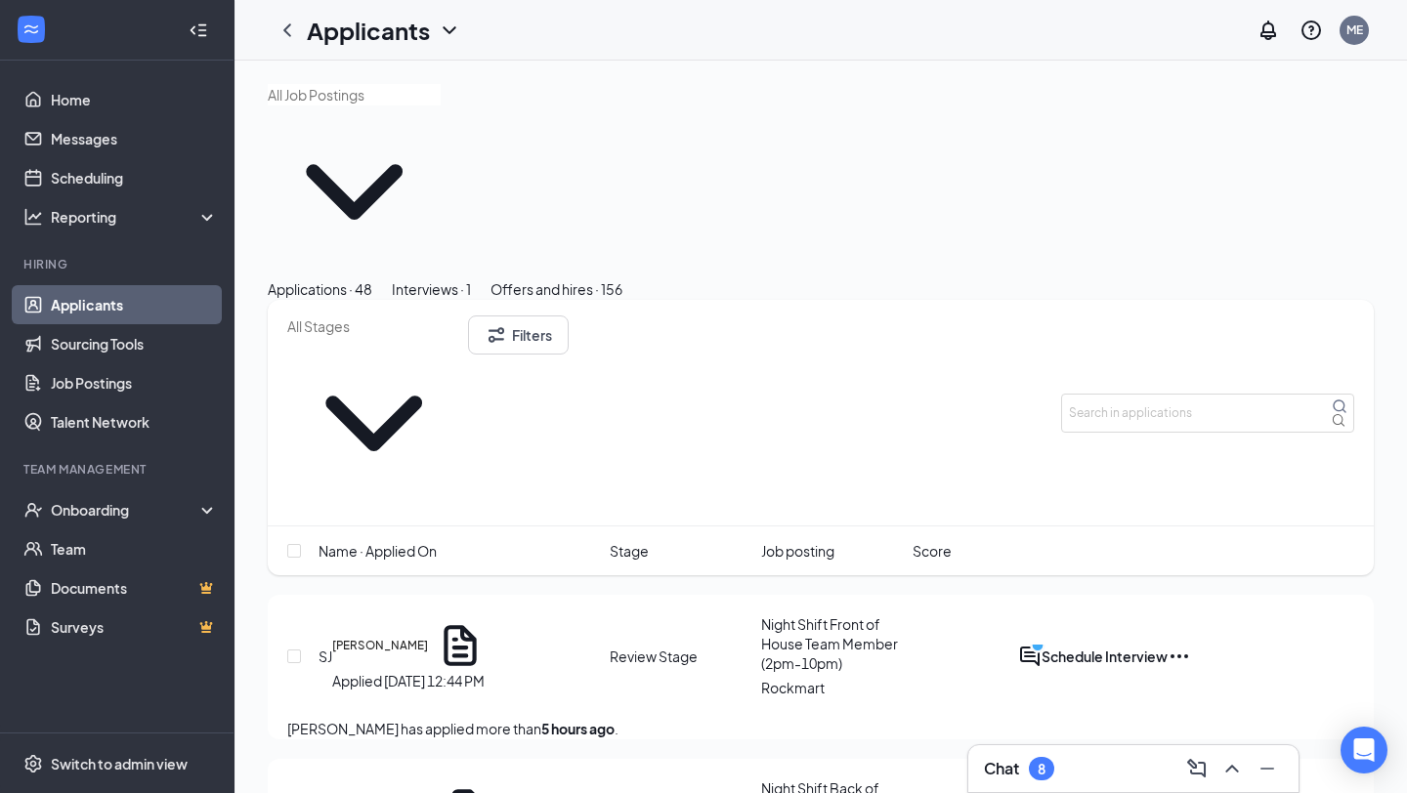
click at [471, 278] on div "Interviews · 1" at bounding box center [431, 288] width 79 height 21
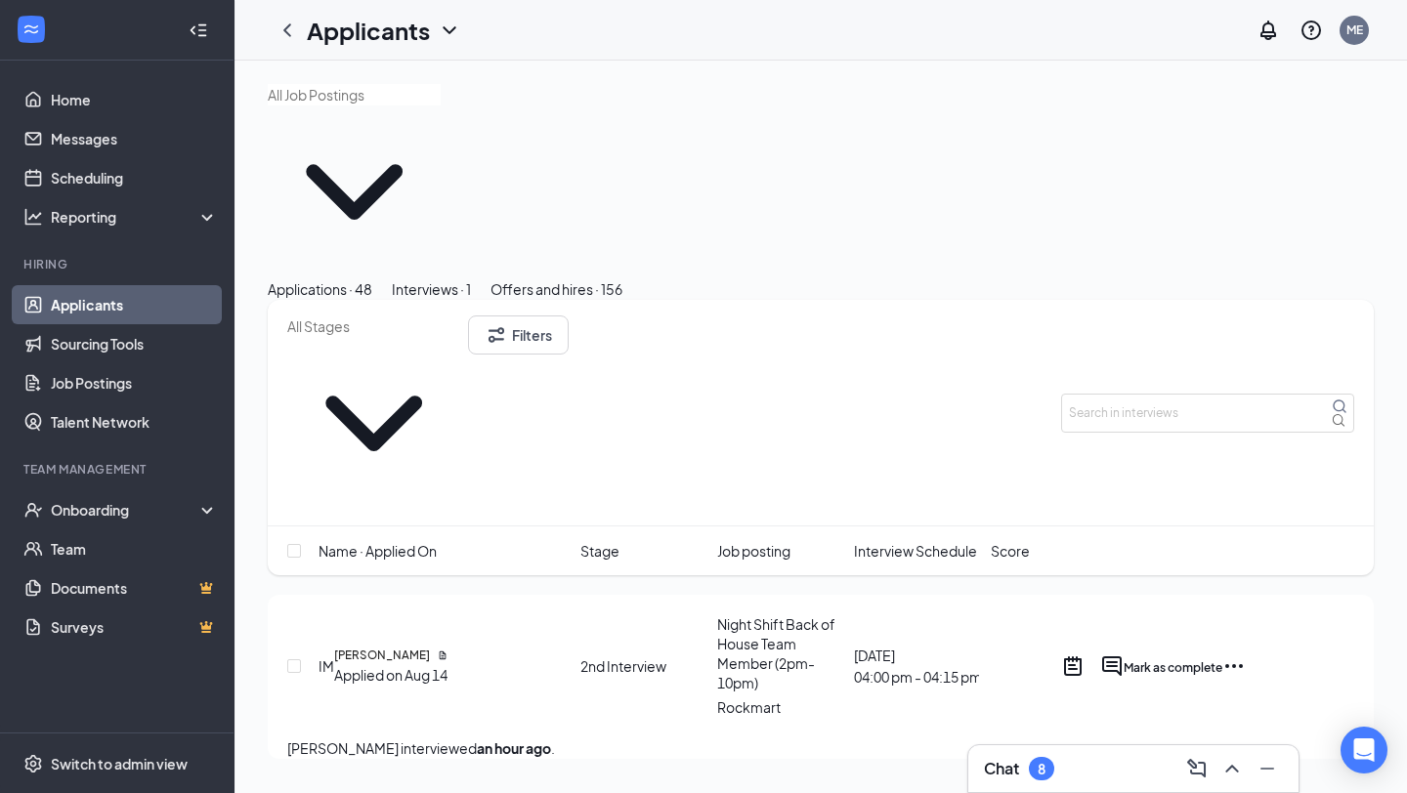
click at [1246, 655] on icon "Ellipses" at bounding box center [1233, 666] width 23 height 23
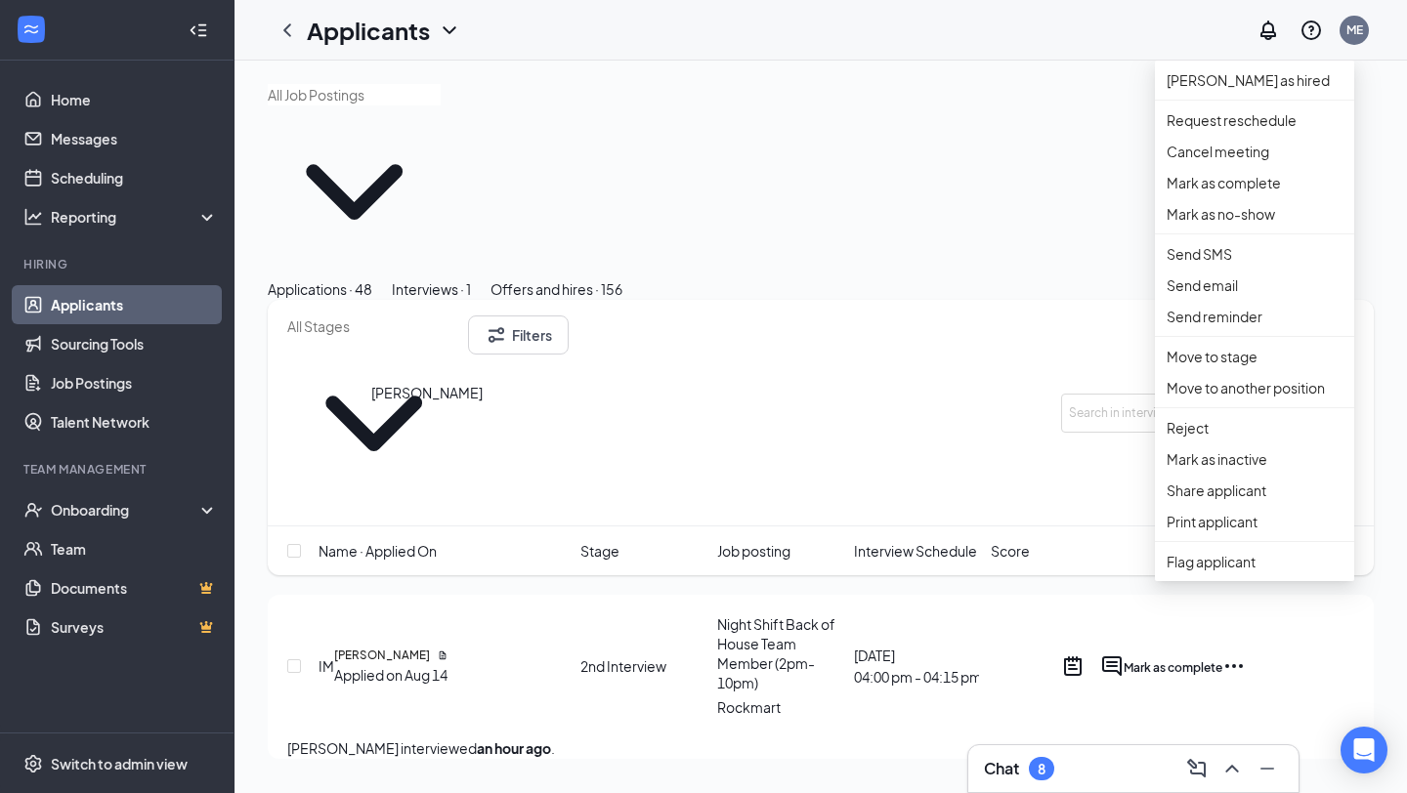
click at [410, 647] on h5 "[PERSON_NAME]" at bounding box center [382, 656] width 96 height 18
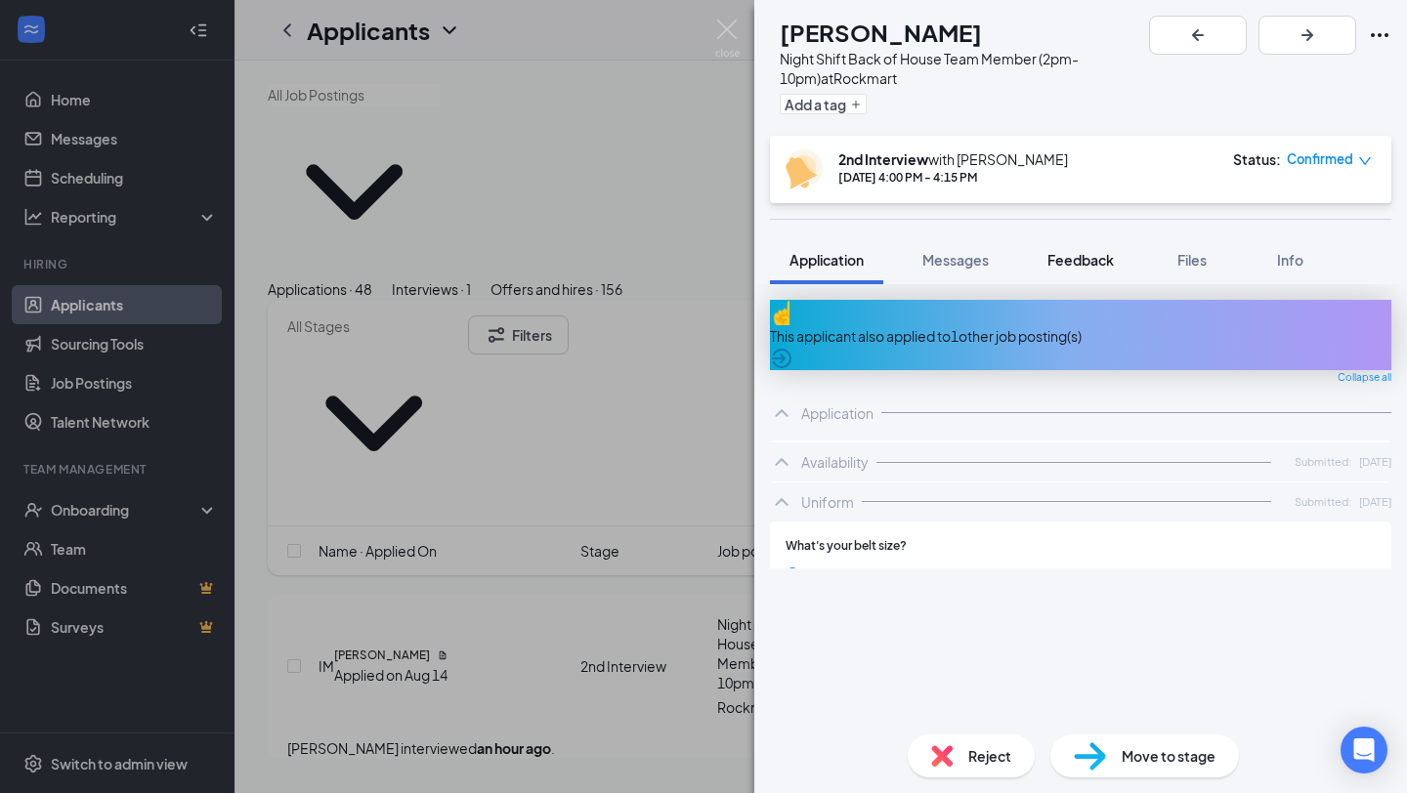
click at [1054, 251] on button "Feedback" at bounding box center [1081, 259] width 106 height 49
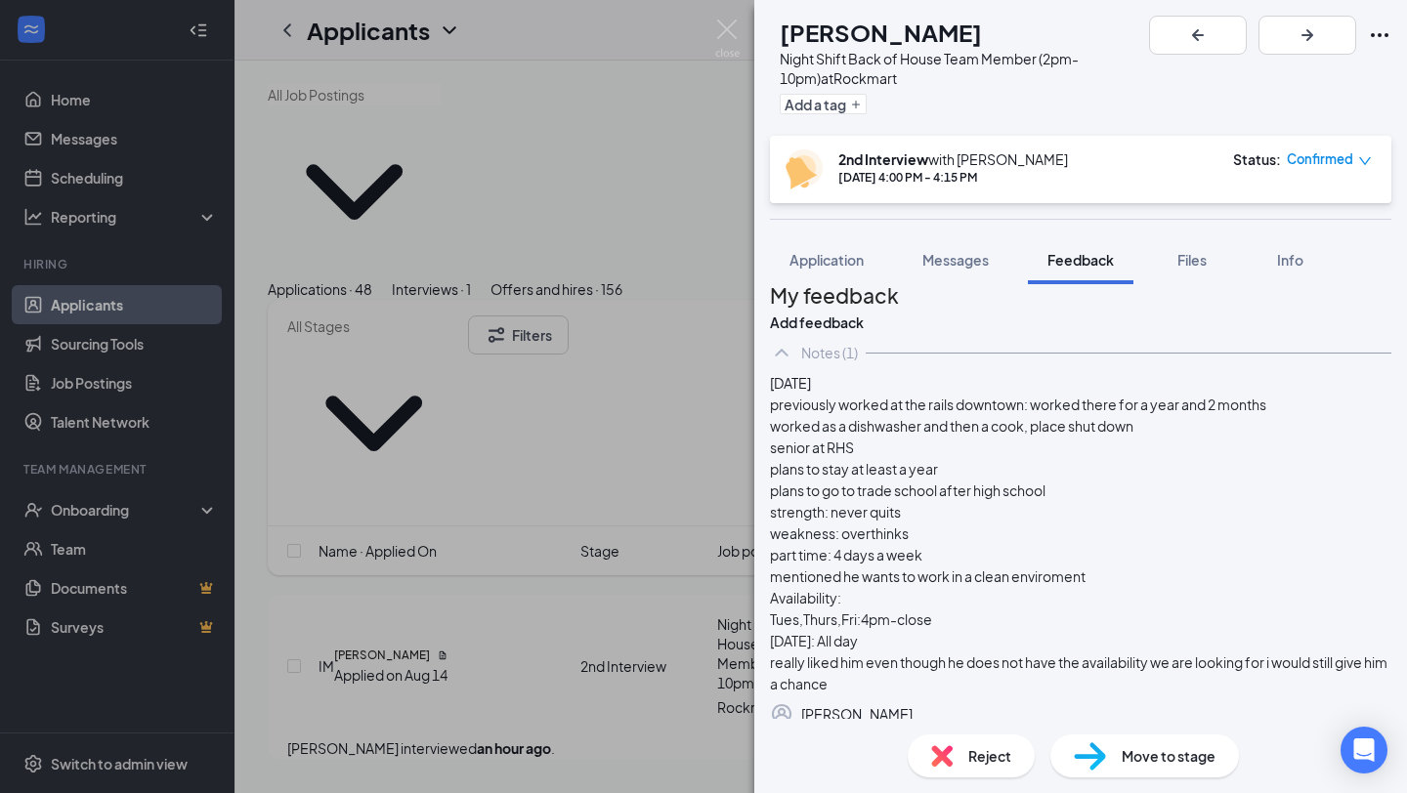
scroll to position [17, 0]
click at [1102, 763] on img at bounding box center [1090, 757] width 32 height 28
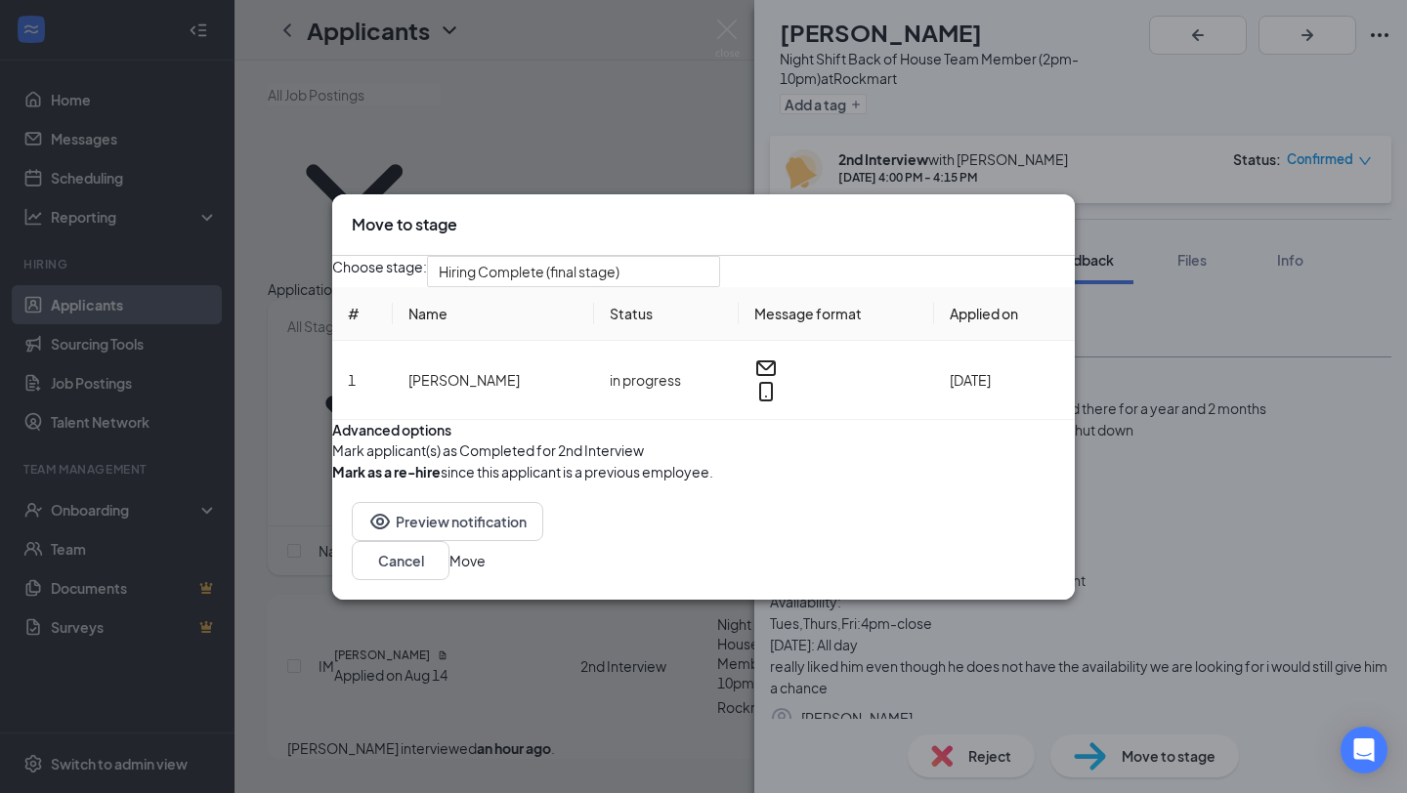
click at [332, 461] on button "button" at bounding box center [332, 450] width 0 height 21
click at [486, 572] on button "Move" at bounding box center [467, 560] width 36 height 21
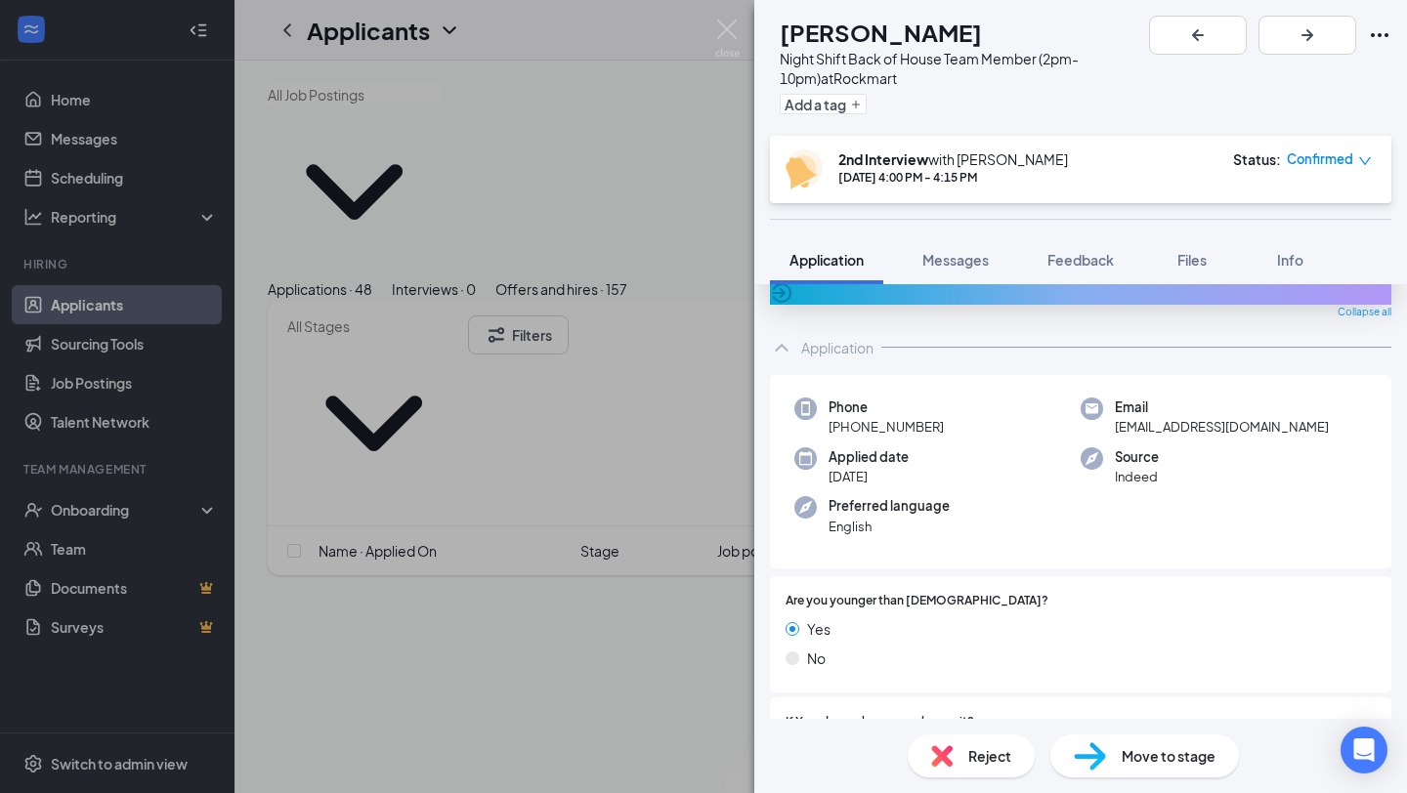
scroll to position [87, 0]
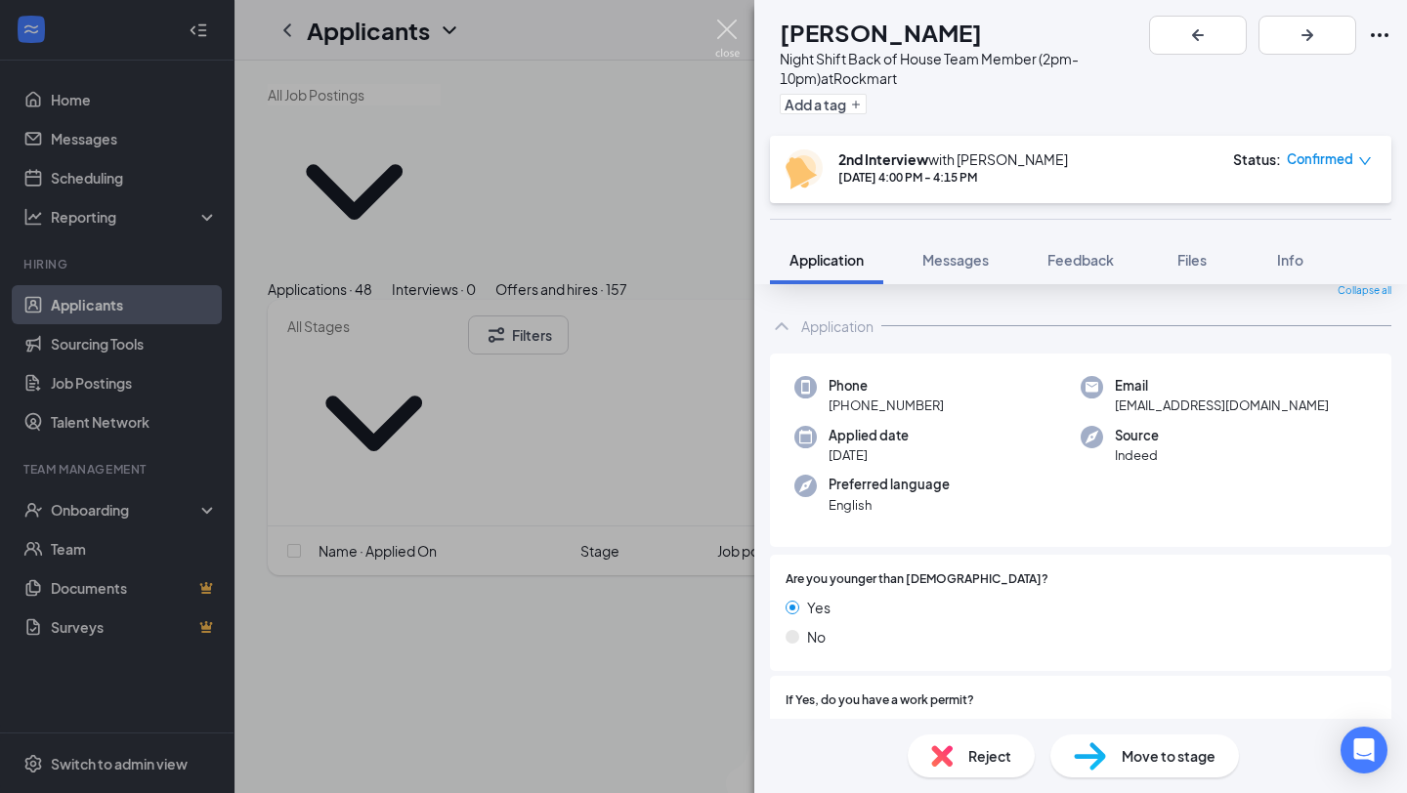
click at [725, 31] on img at bounding box center [727, 39] width 24 height 38
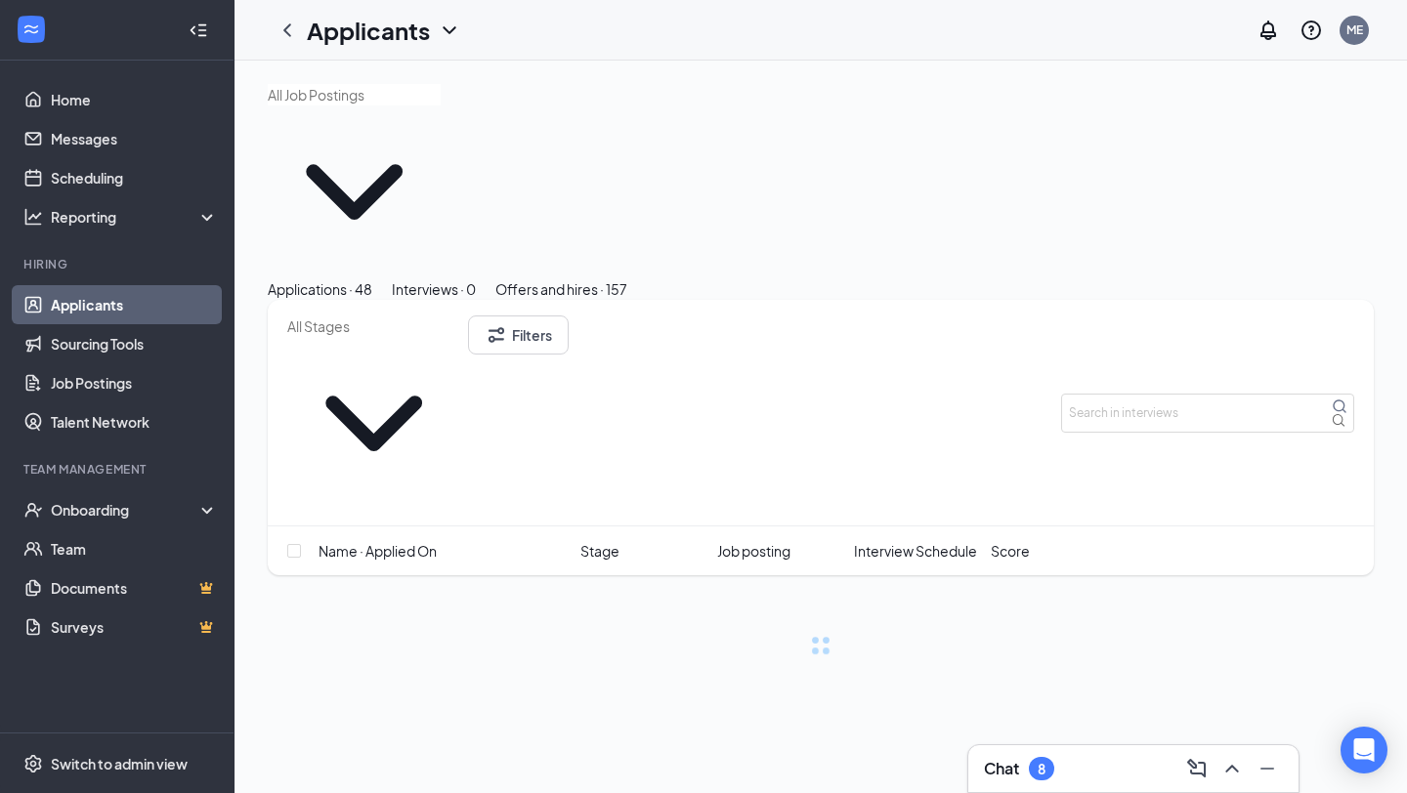
click at [627, 278] on div "Offers and hires · 157" at bounding box center [561, 288] width 132 height 21
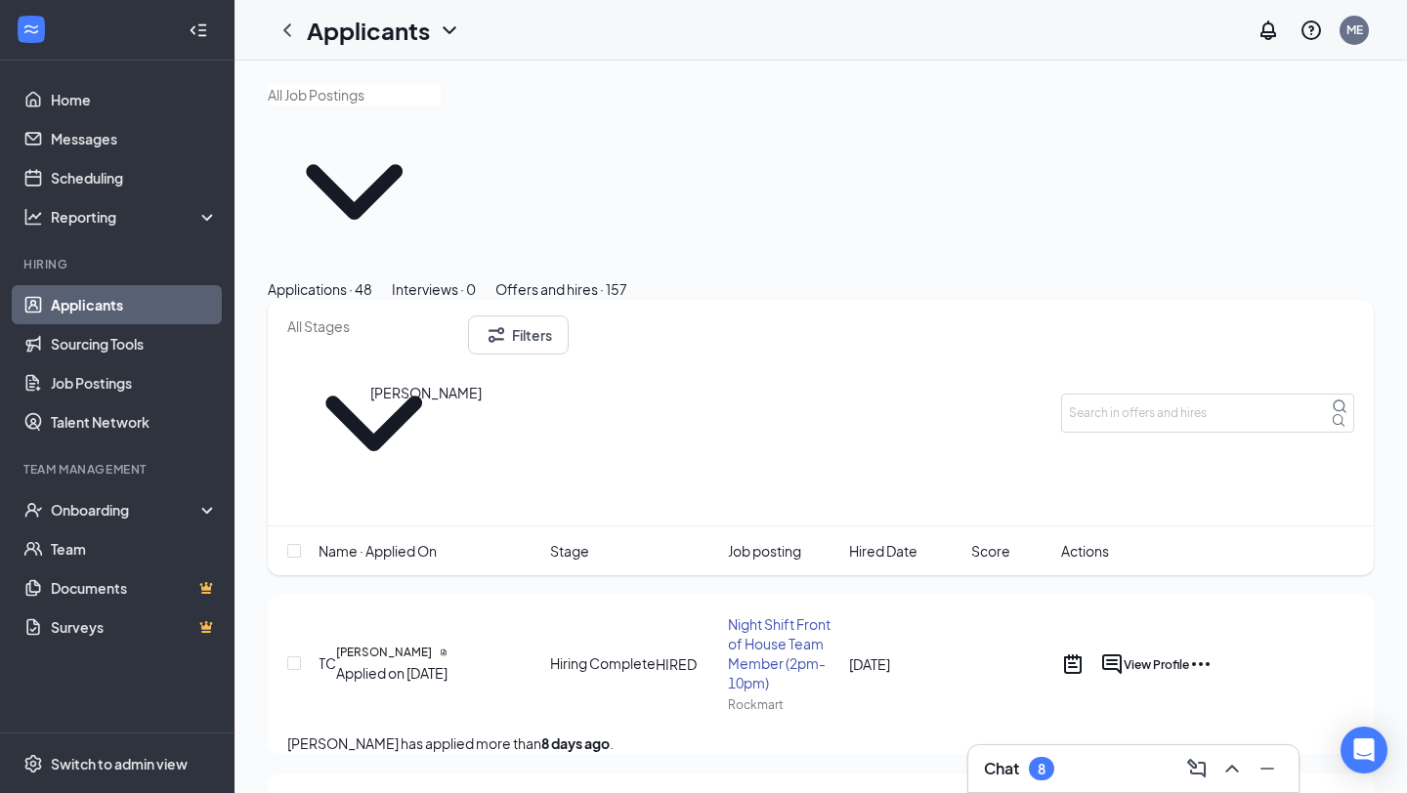
click at [408, 644] on h5 "[PERSON_NAME]" at bounding box center [384, 653] width 96 height 18
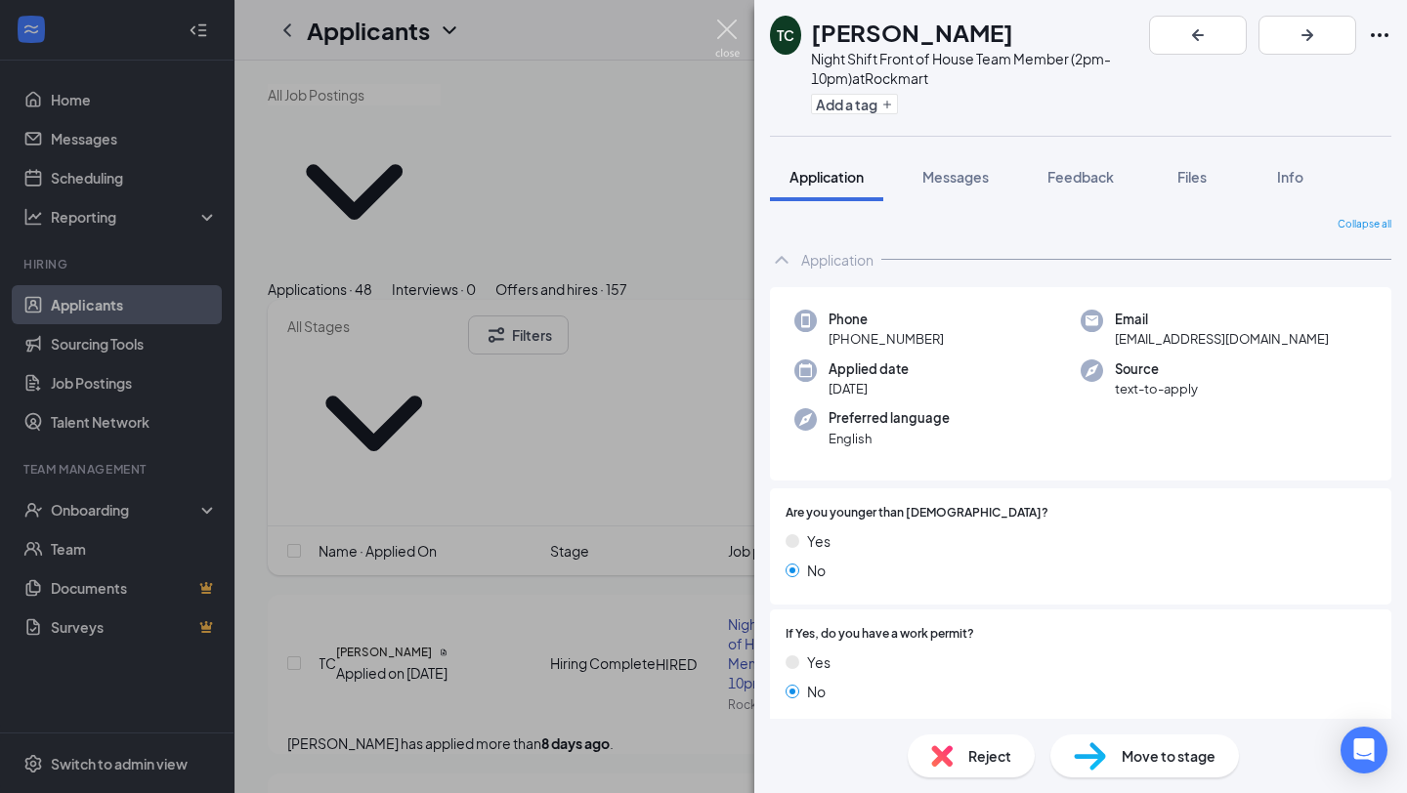
click at [735, 38] on img at bounding box center [727, 39] width 24 height 38
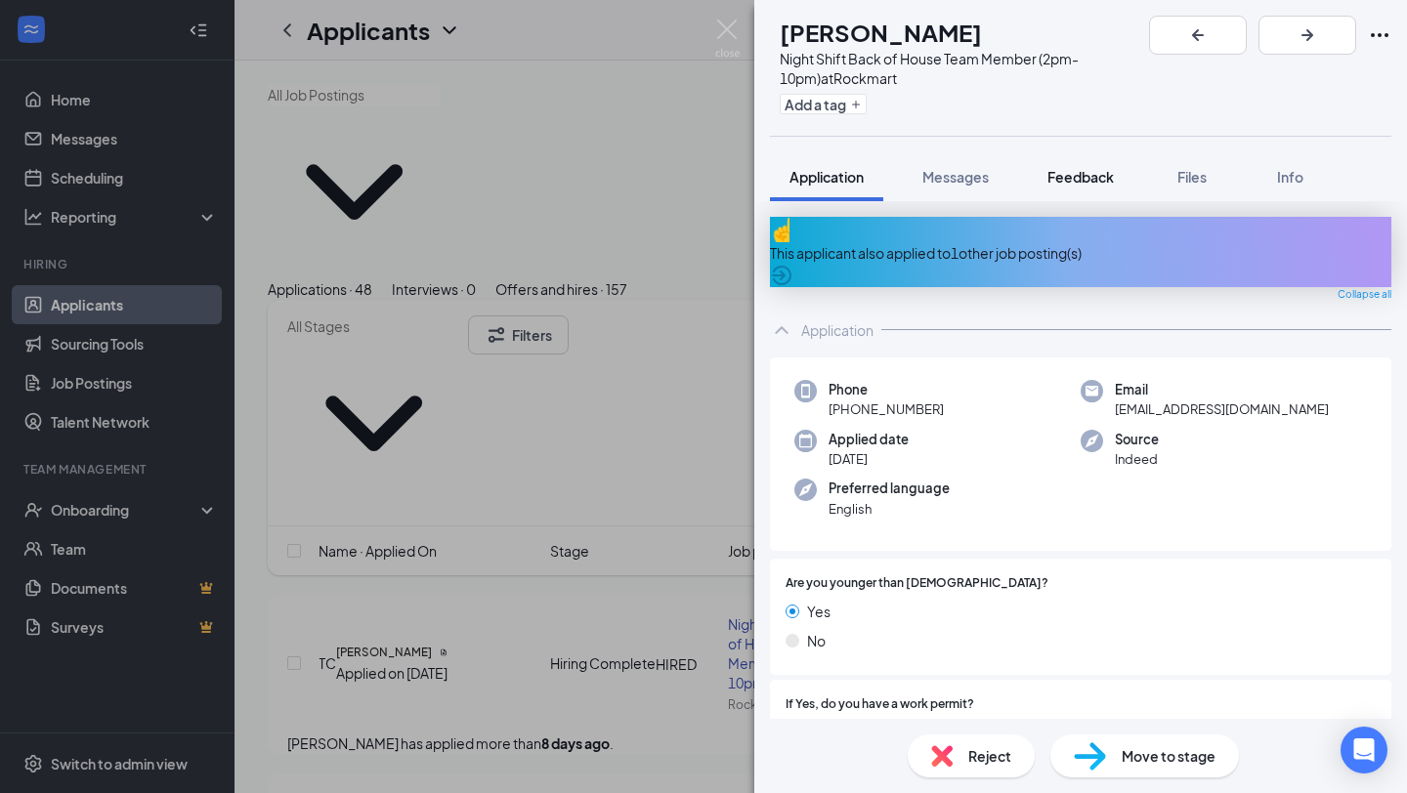
click at [1062, 168] on span "Feedback" at bounding box center [1080, 177] width 66 height 18
